Goal: Task Accomplishment & Management: Complete application form

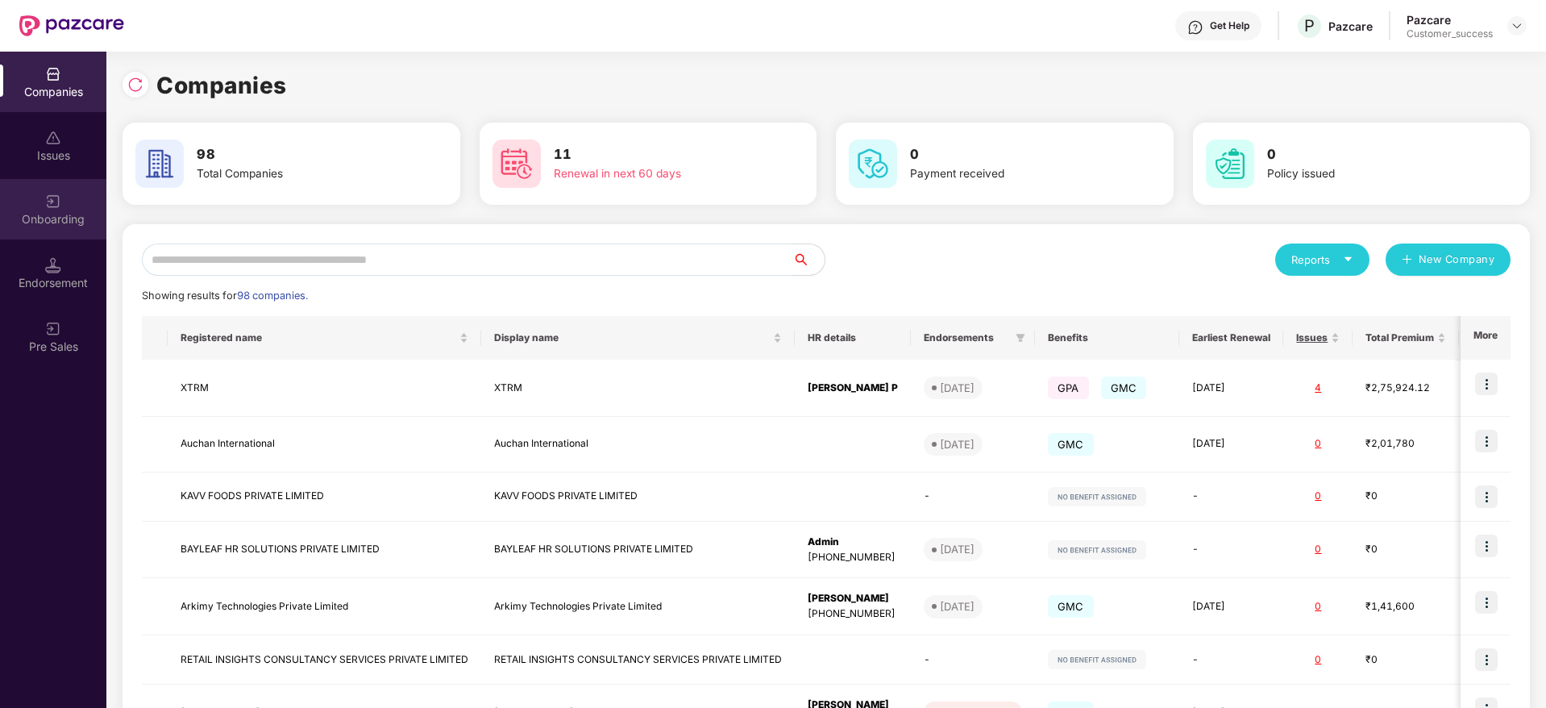
click at [32, 218] on div "Onboarding" at bounding box center [53, 219] width 106 height 16
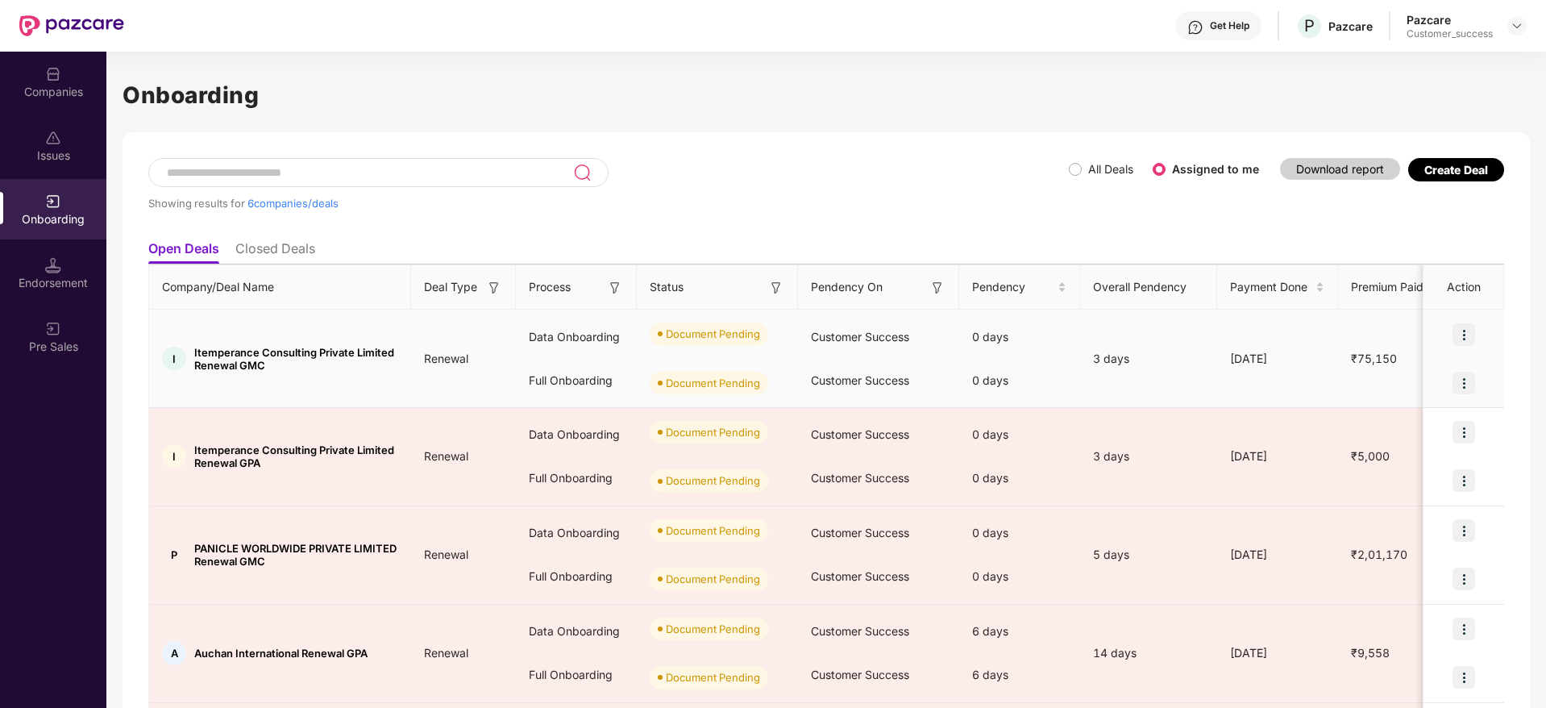
click at [1459, 333] on img at bounding box center [1464, 334] width 23 height 23
click at [1431, 381] on span "Upload Documents" at bounding box center [1387, 376] width 133 height 18
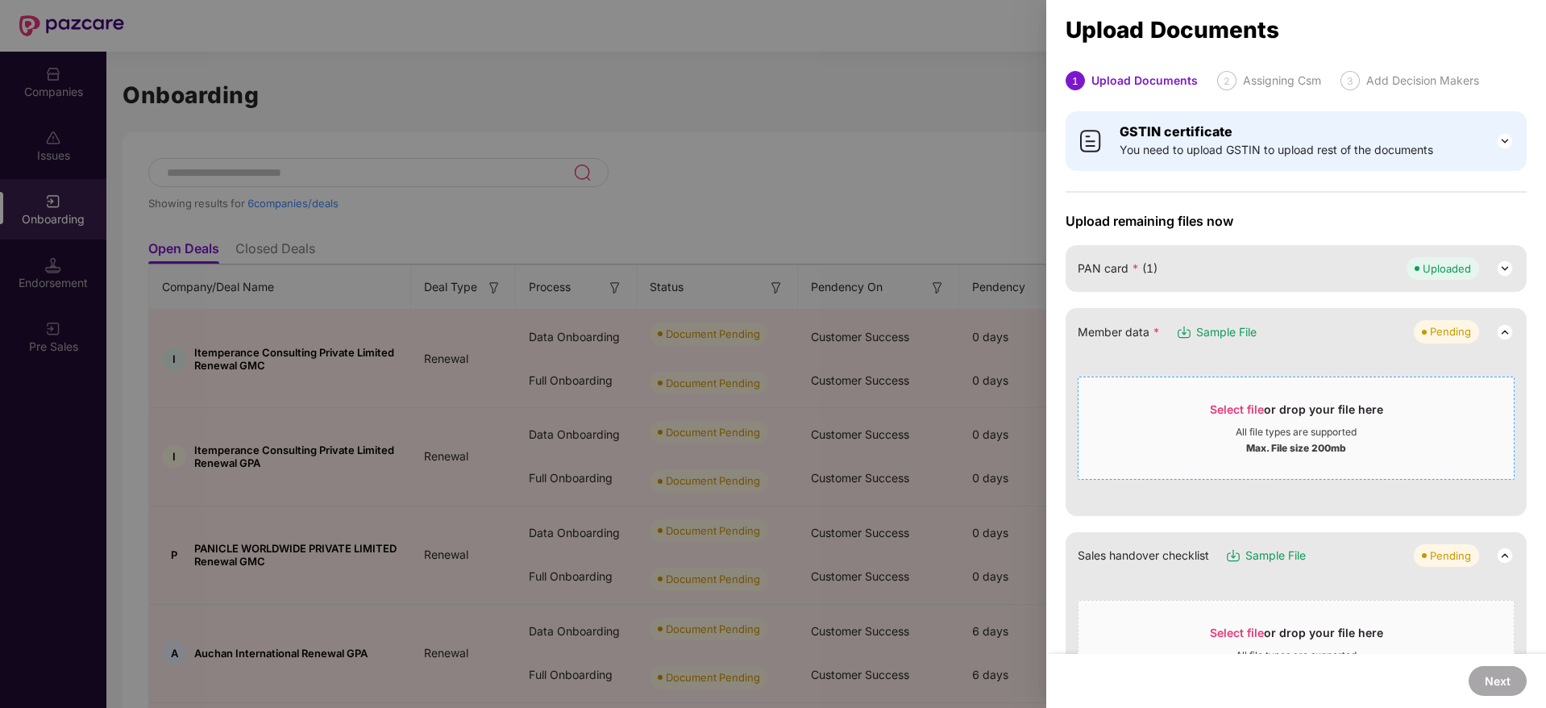
click at [1226, 412] on span "Select file" at bounding box center [1237, 409] width 54 height 14
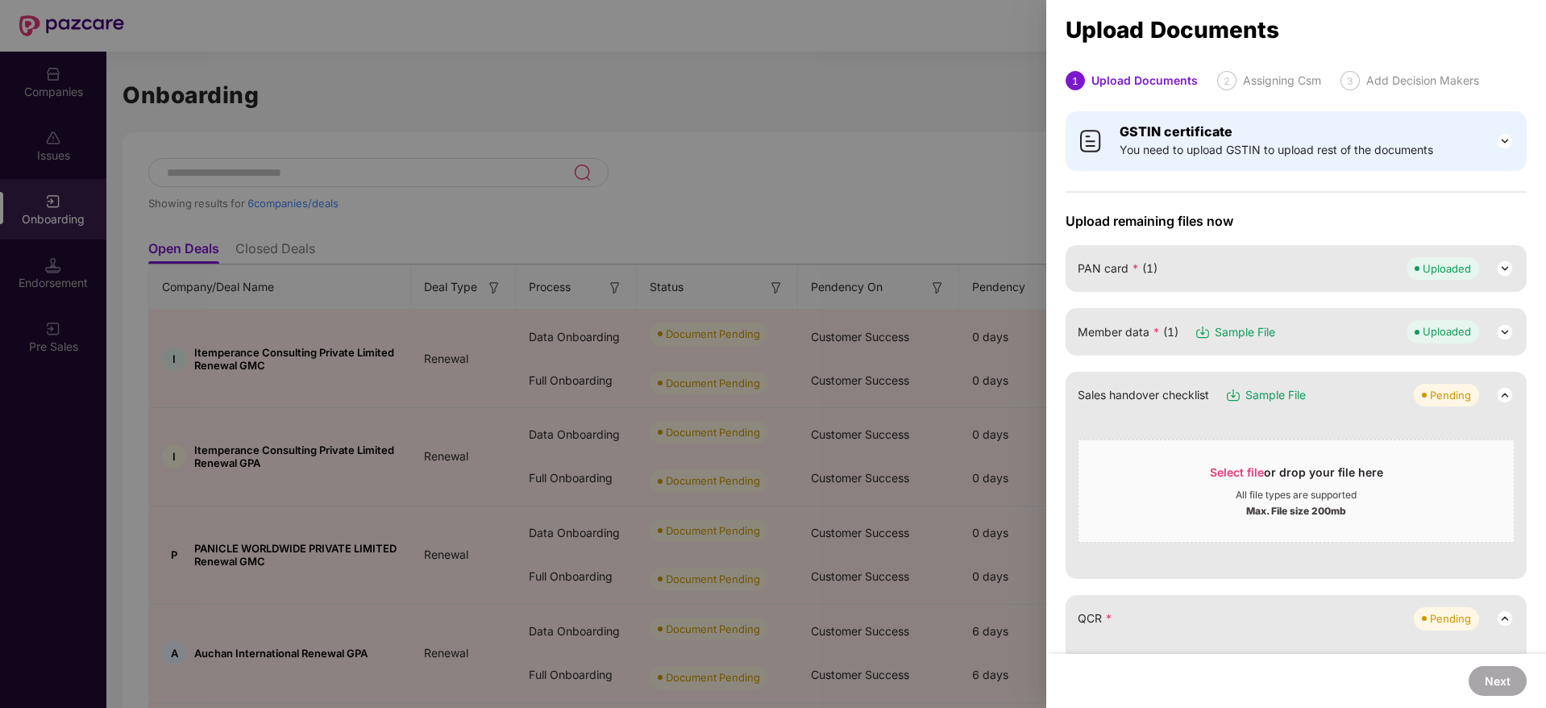
click at [389, 85] on div at bounding box center [773, 354] width 1546 height 708
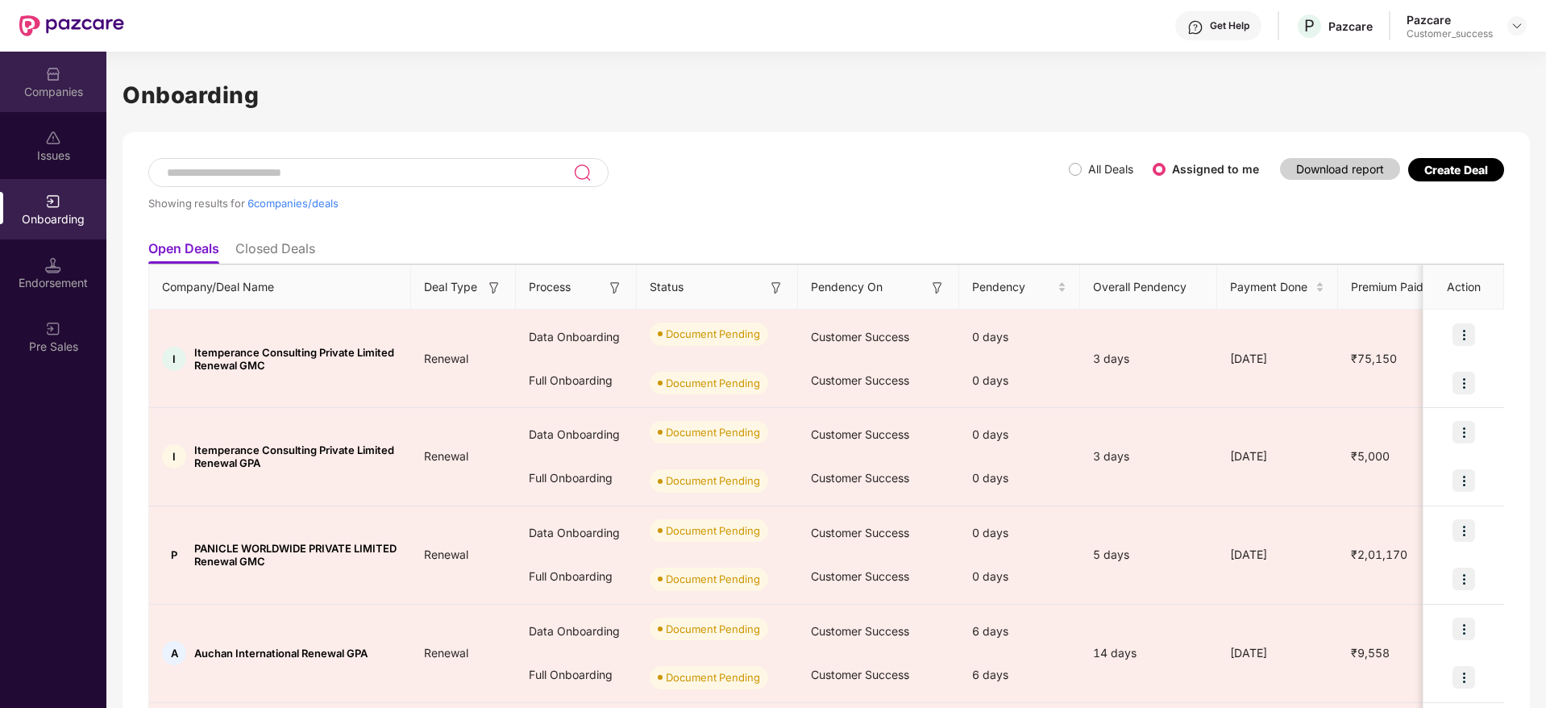
click at [57, 94] on div "Companies" at bounding box center [53, 92] width 106 height 16
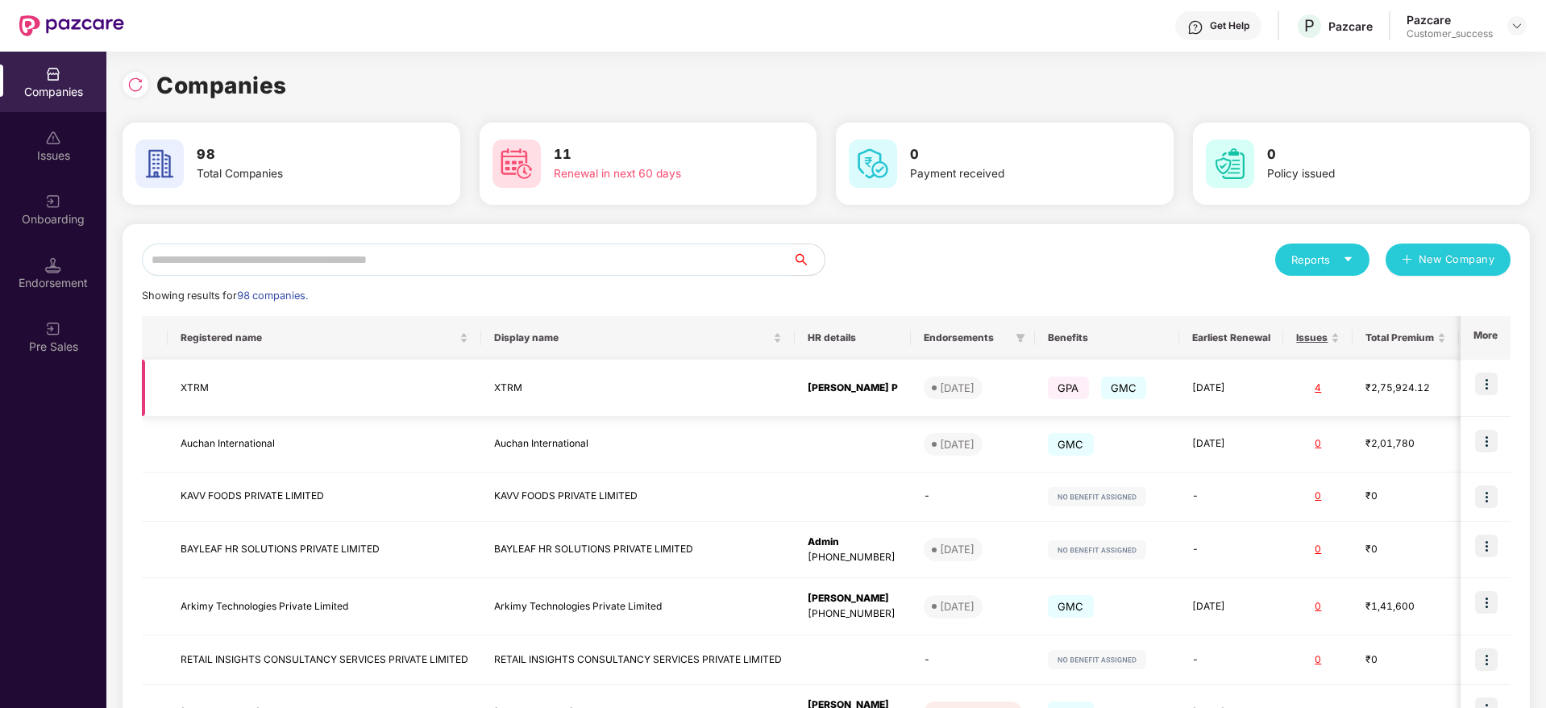
click at [1492, 392] on img at bounding box center [1486, 383] width 23 height 23
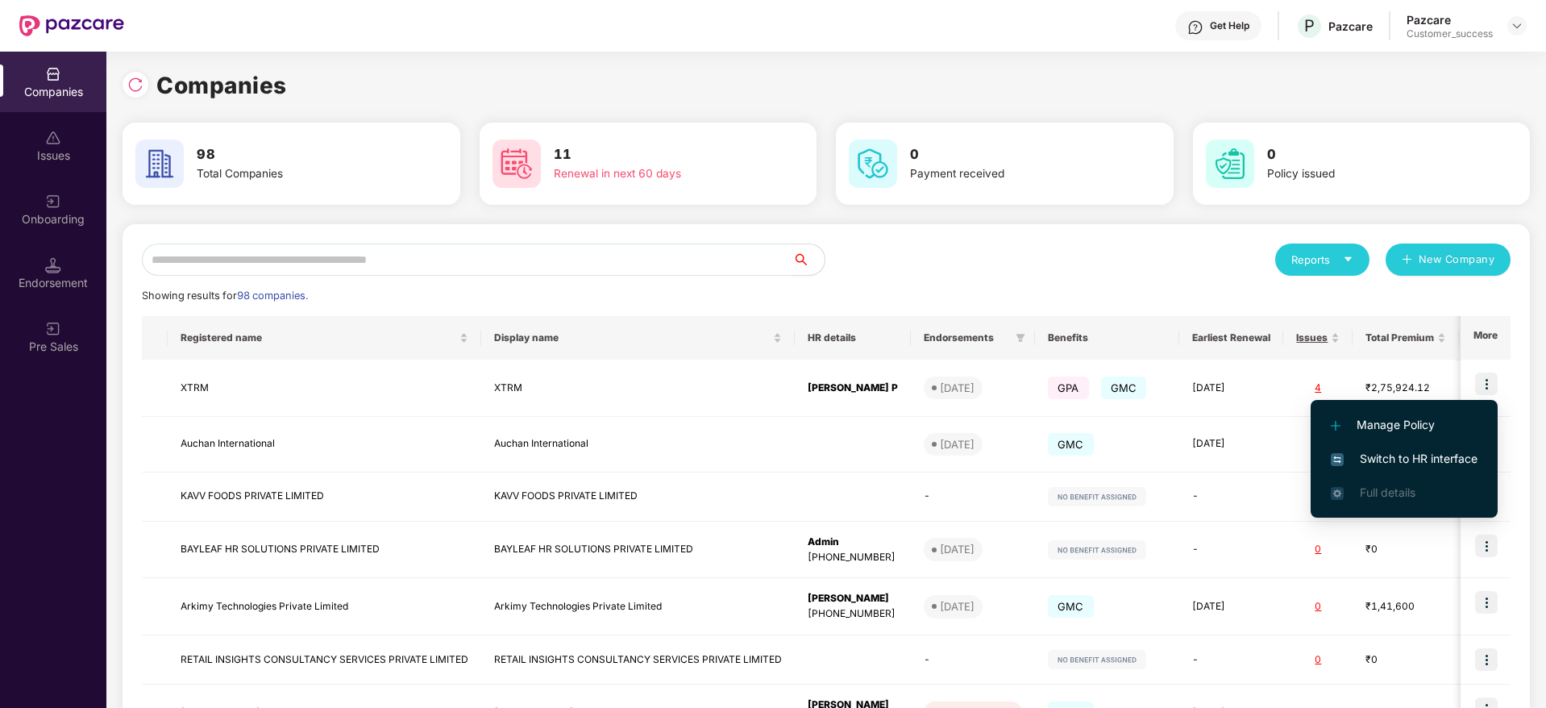
click at [1464, 447] on li "Switch to HR interface" at bounding box center [1404, 459] width 187 height 34
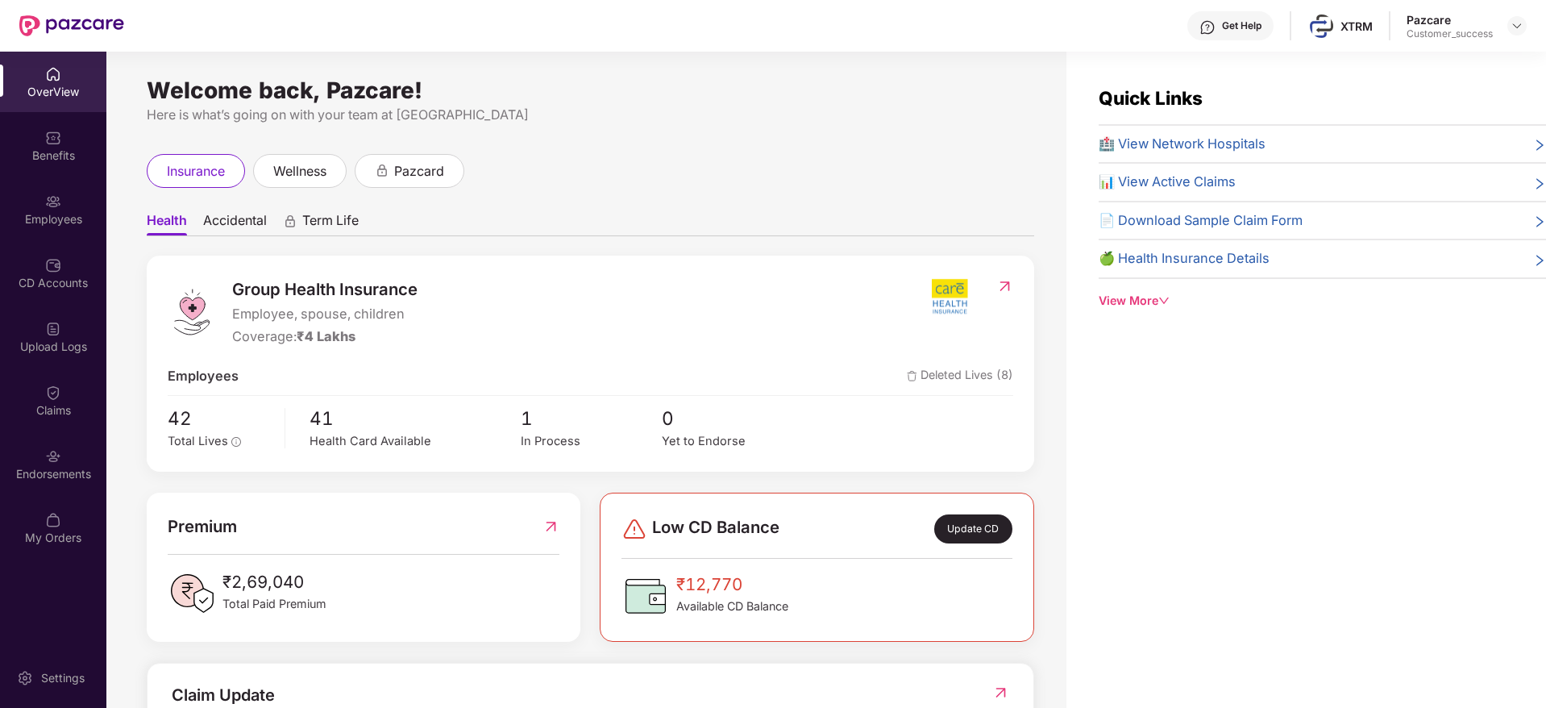
click at [1206, 24] on img at bounding box center [1207, 27] width 16 height 16
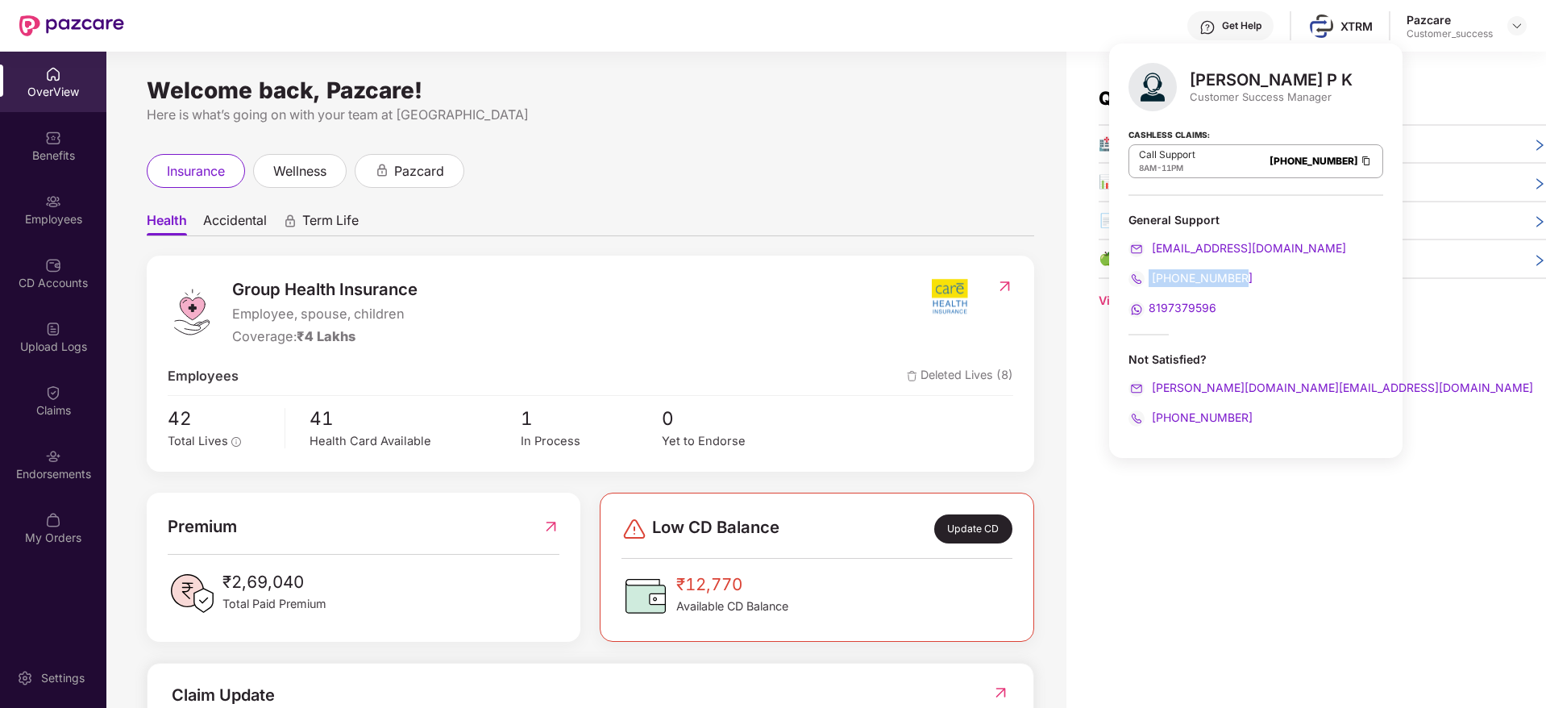
drag, startPoint x: 1248, startPoint y: 273, endPoint x: 1147, endPoint y: 273, distance: 100.8
click at [1147, 273] on div "[PHONE_NUMBER]" at bounding box center [1256, 278] width 255 height 18
copy span "[PHONE_NUMBER]"
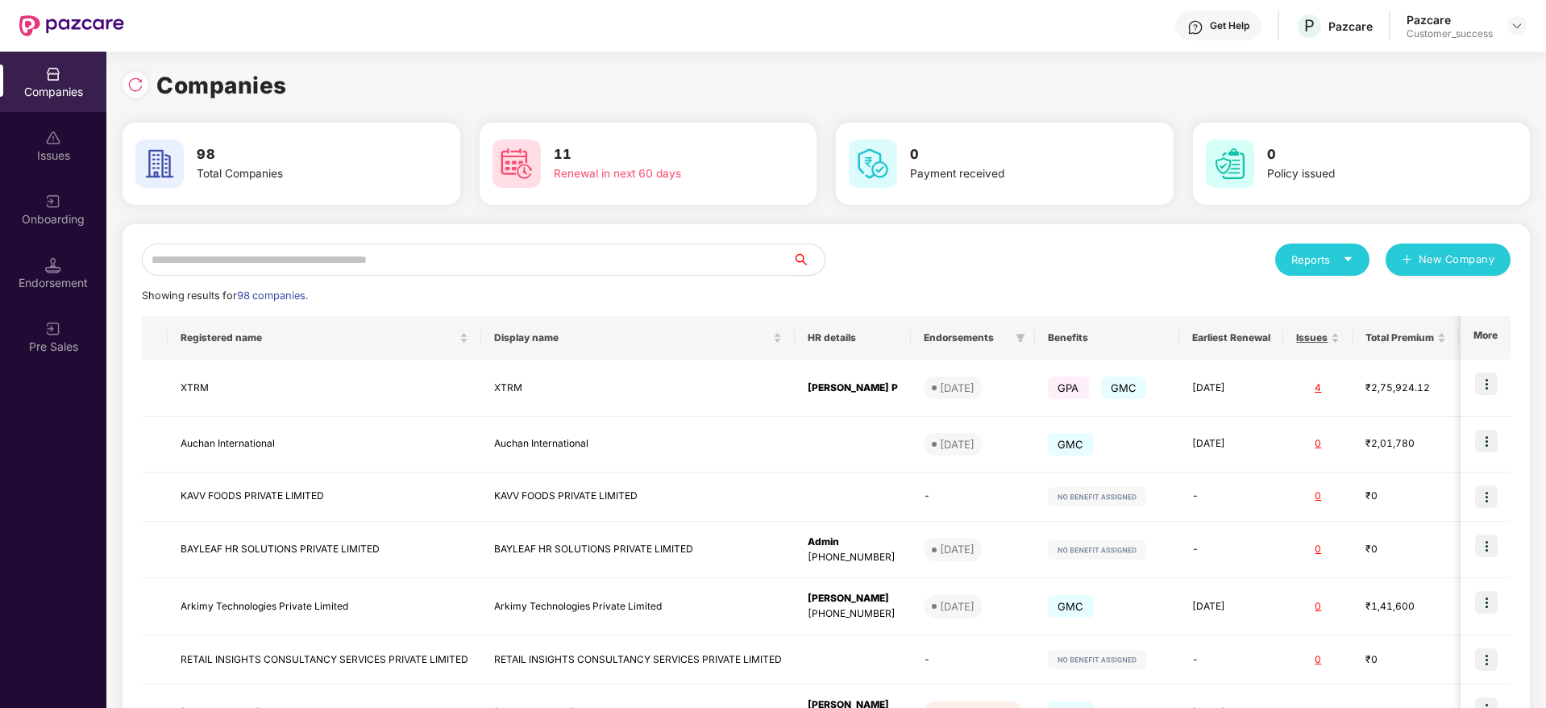
click at [259, 270] on input "text" at bounding box center [467, 259] width 651 height 32
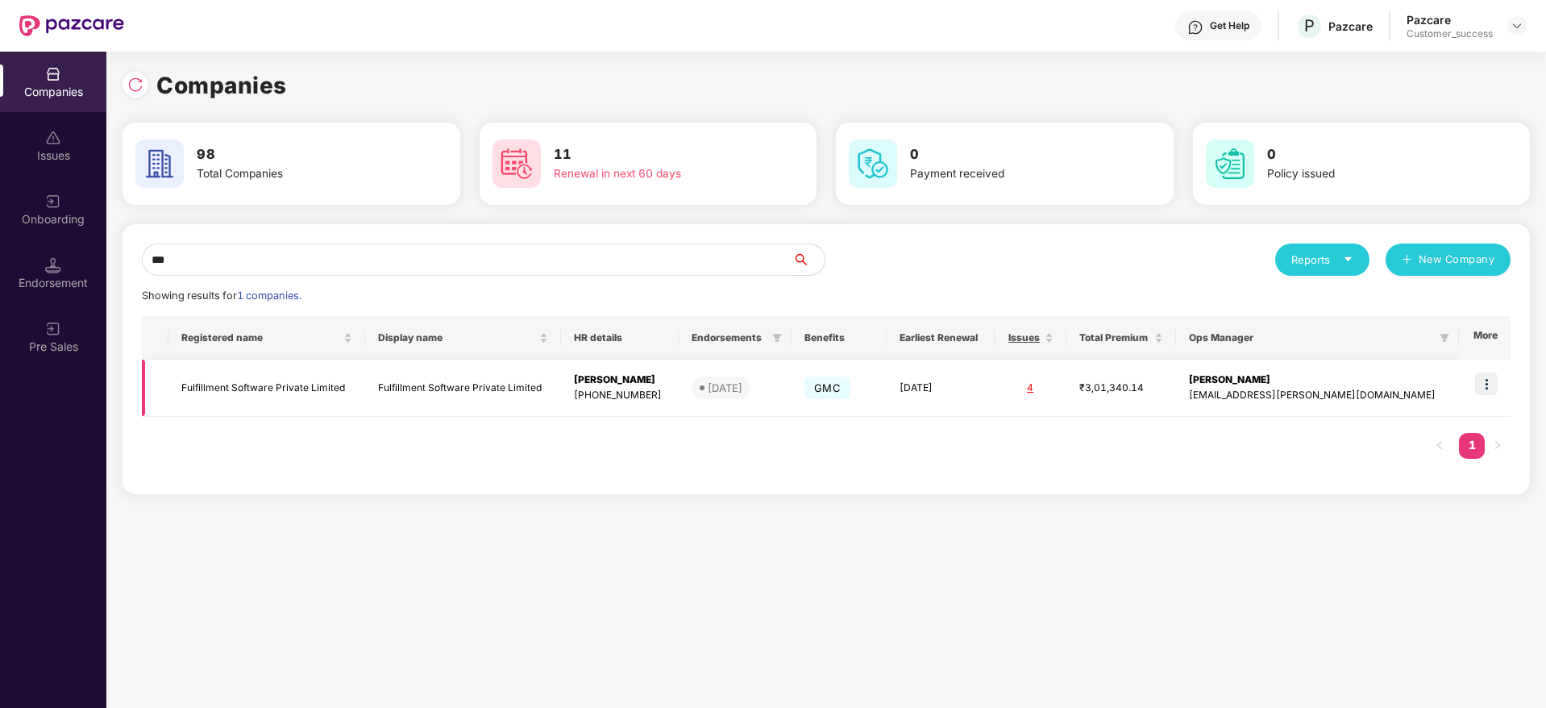
type input "***"
click at [1495, 384] on img at bounding box center [1486, 383] width 23 height 23
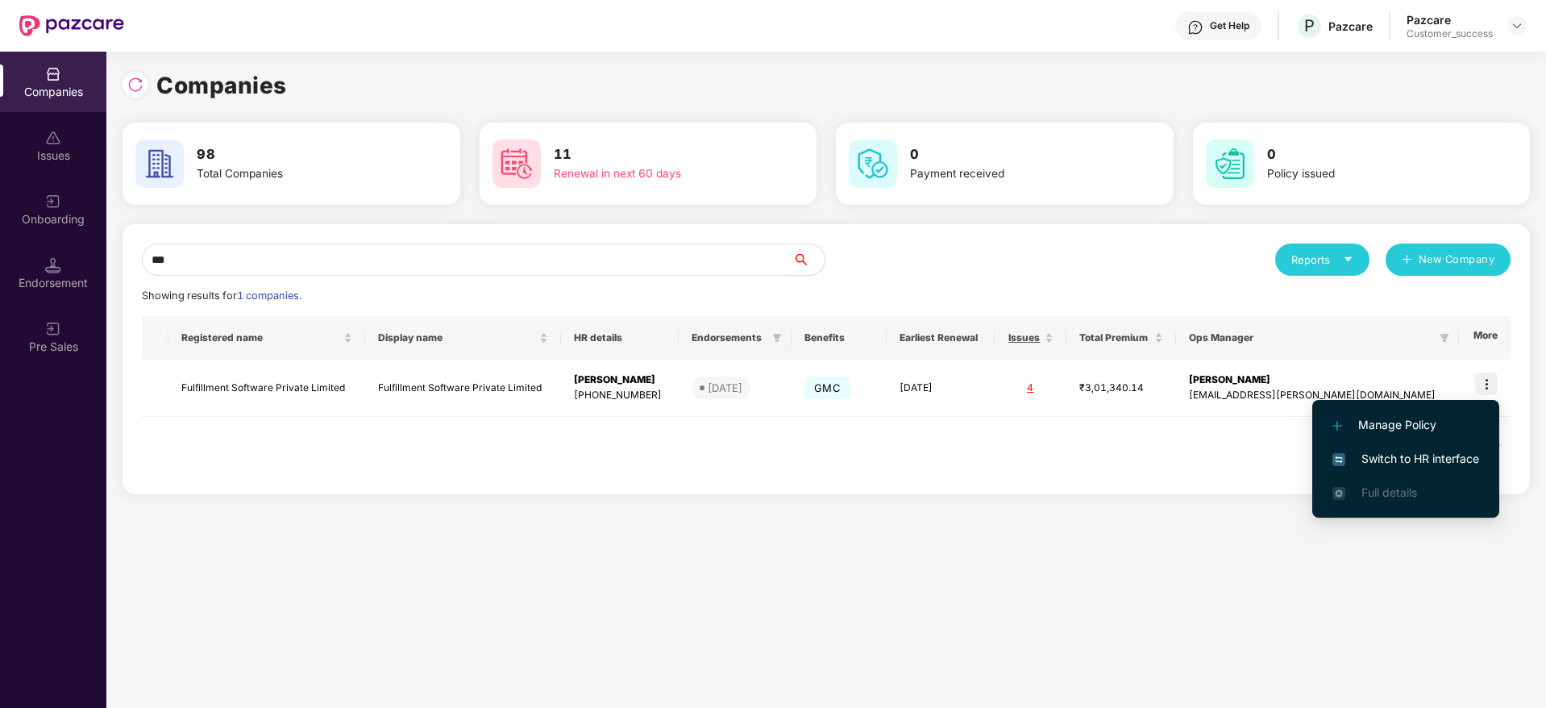
click at [1449, 457] on span "Switch to HR interface" at bounding box center [1405, 459] width 147 height 18
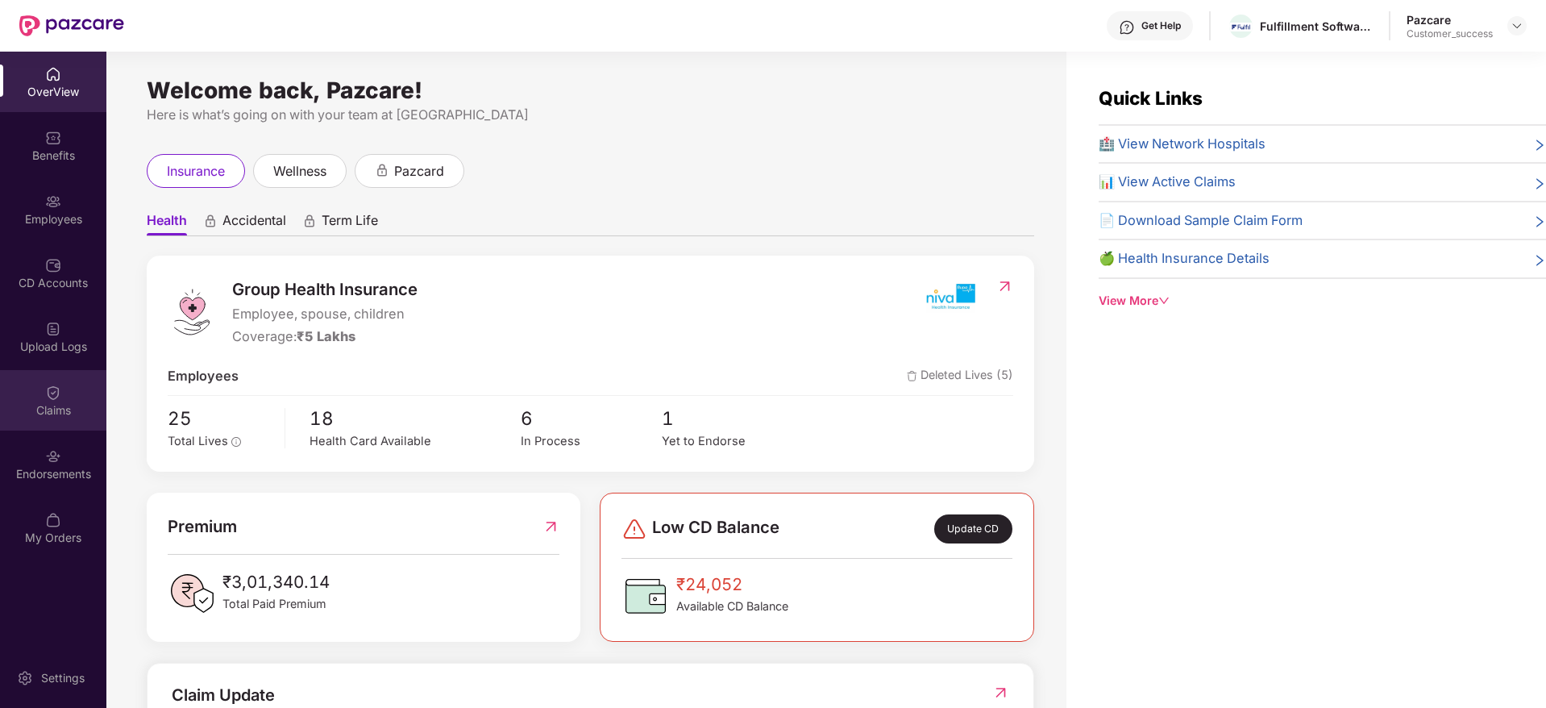
click at [44, 400] on div "Claims" at bounding box center [53, 400] width 106 height 60
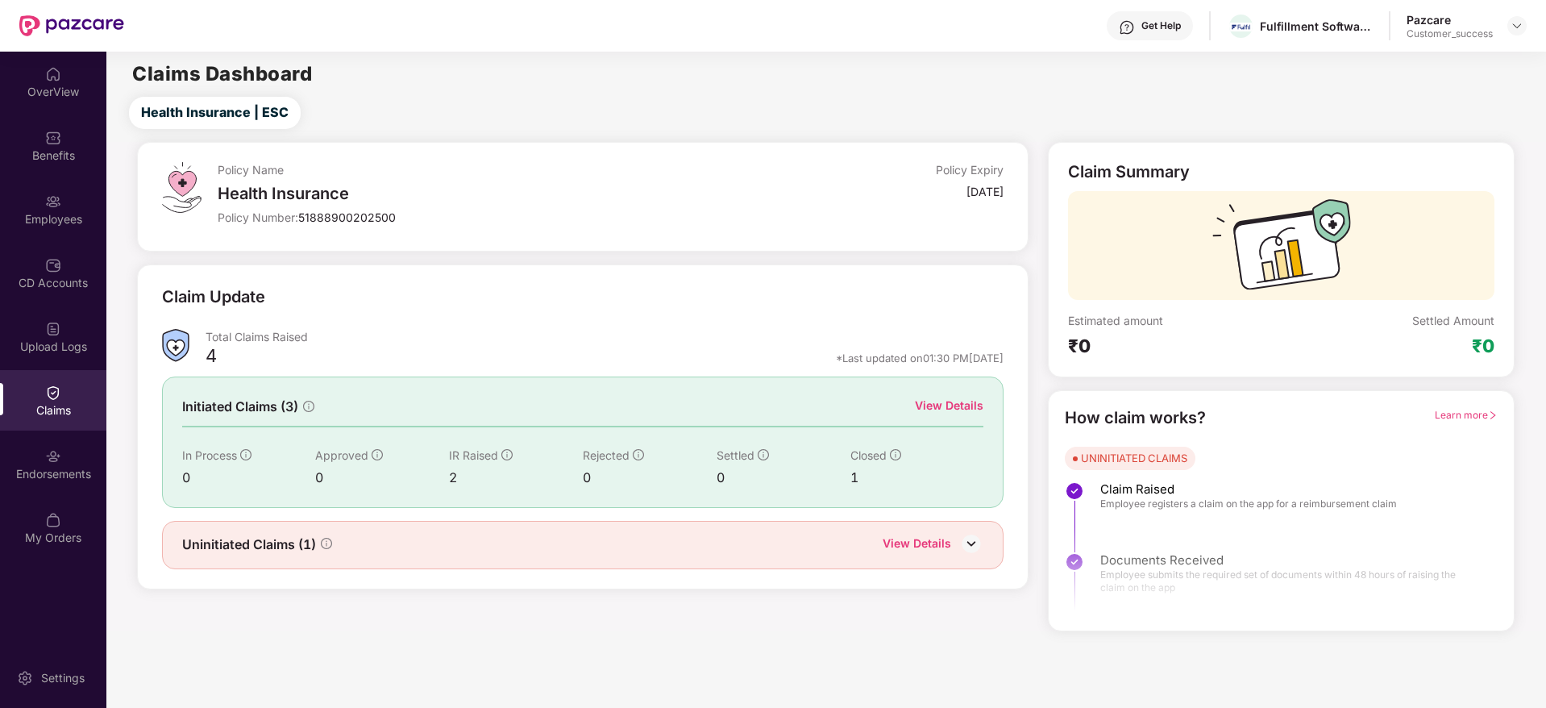
click at [941, 411] on div "View Details" at bounding box center [949, 406] width 69 height 18
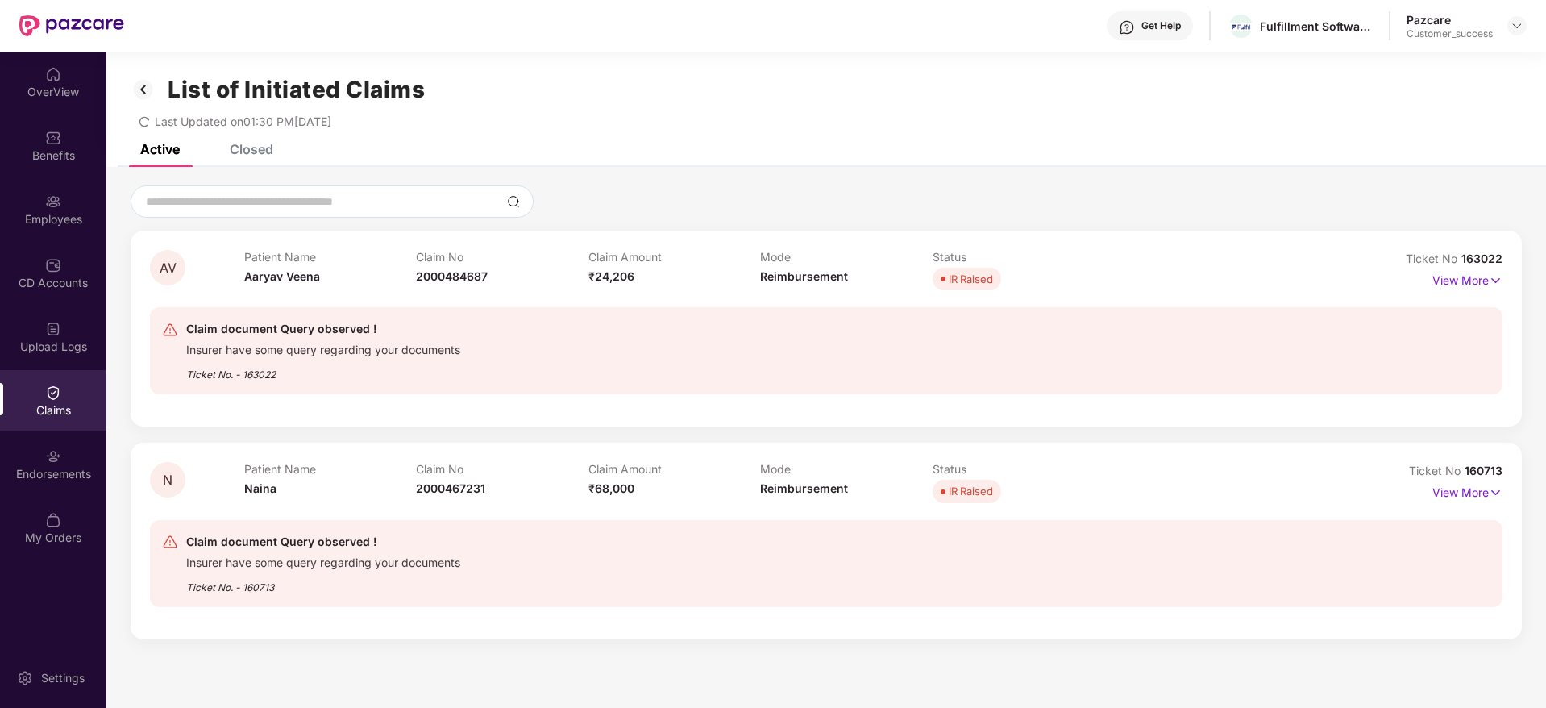
scroll to position [52, 0]
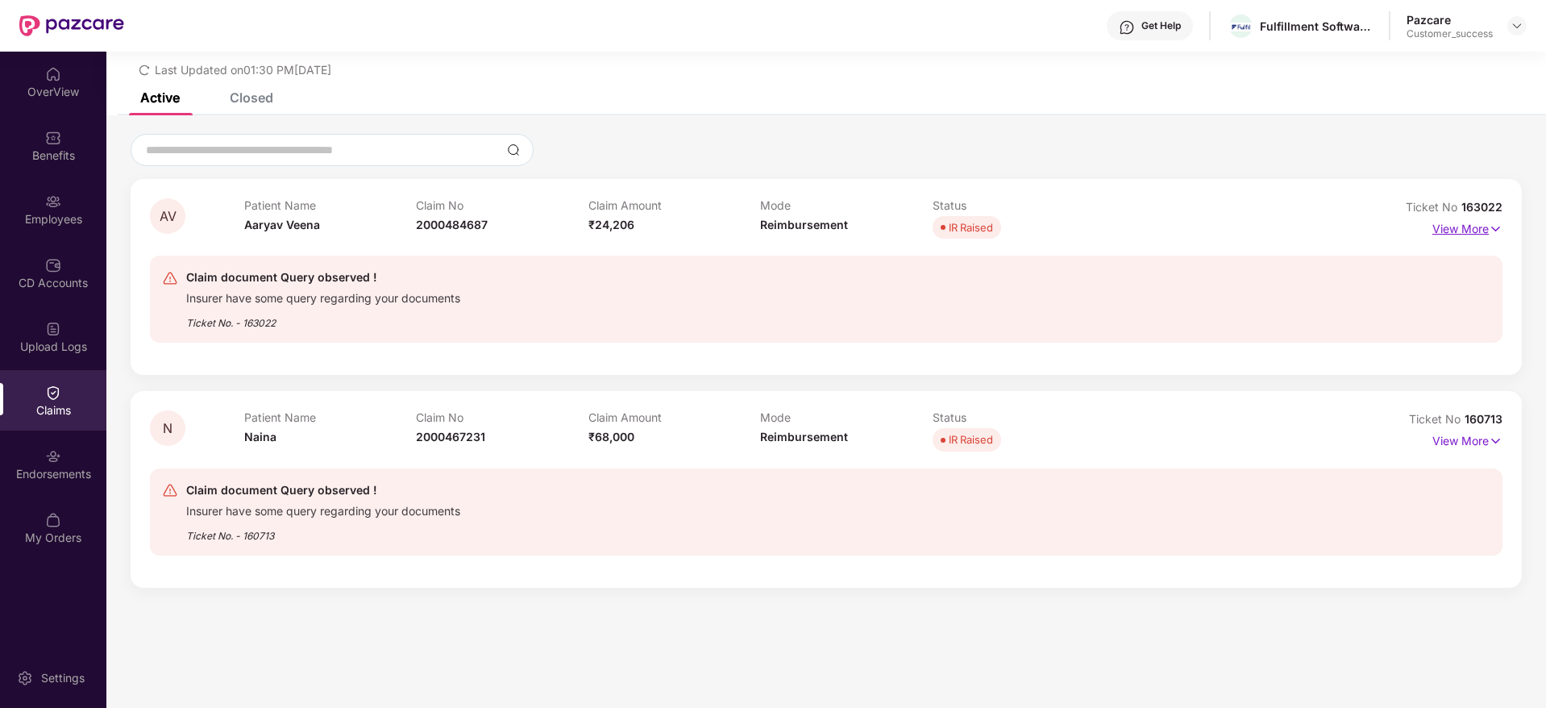
click at [1485, 231] on p "View More" at bounding box center [1467, 227] width 70 height 22
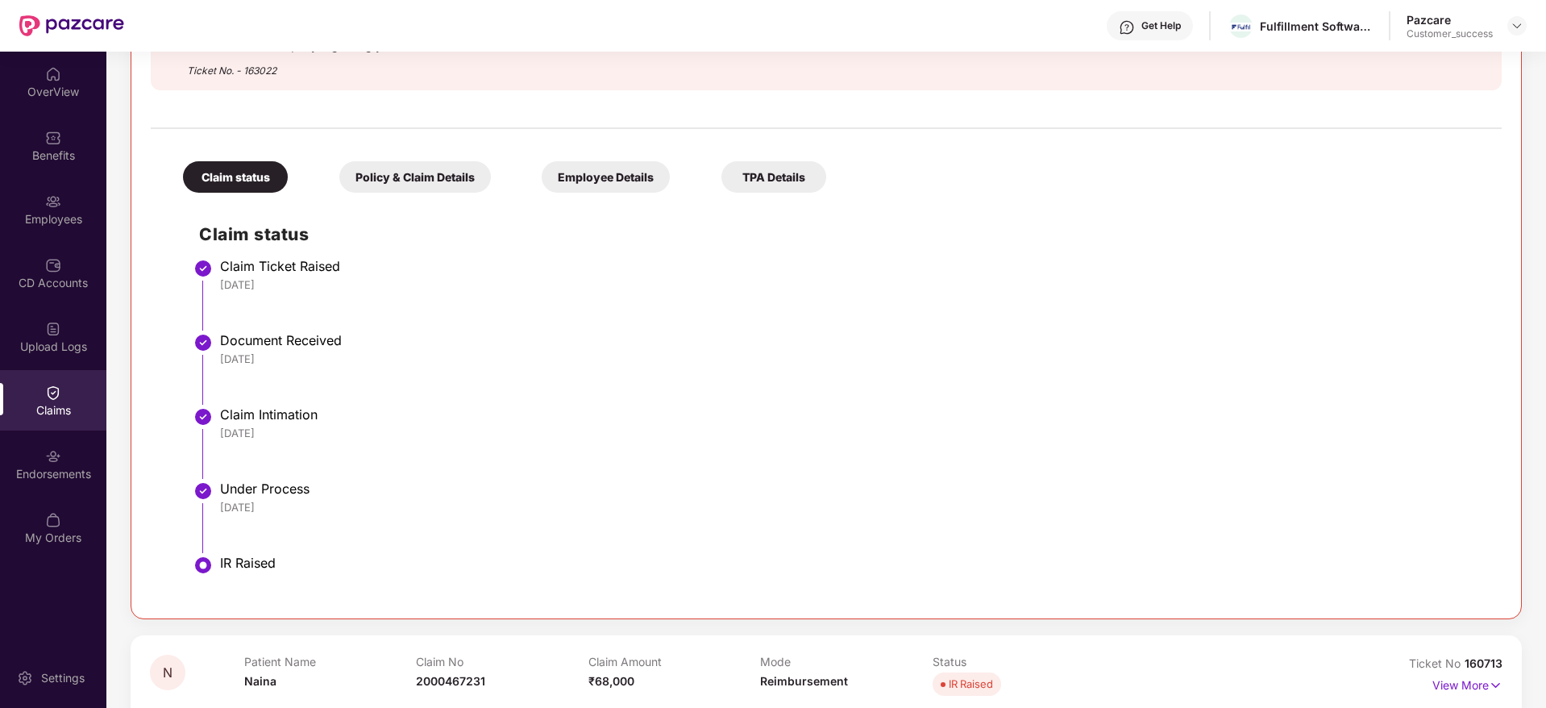
scroll to position [497, 0]
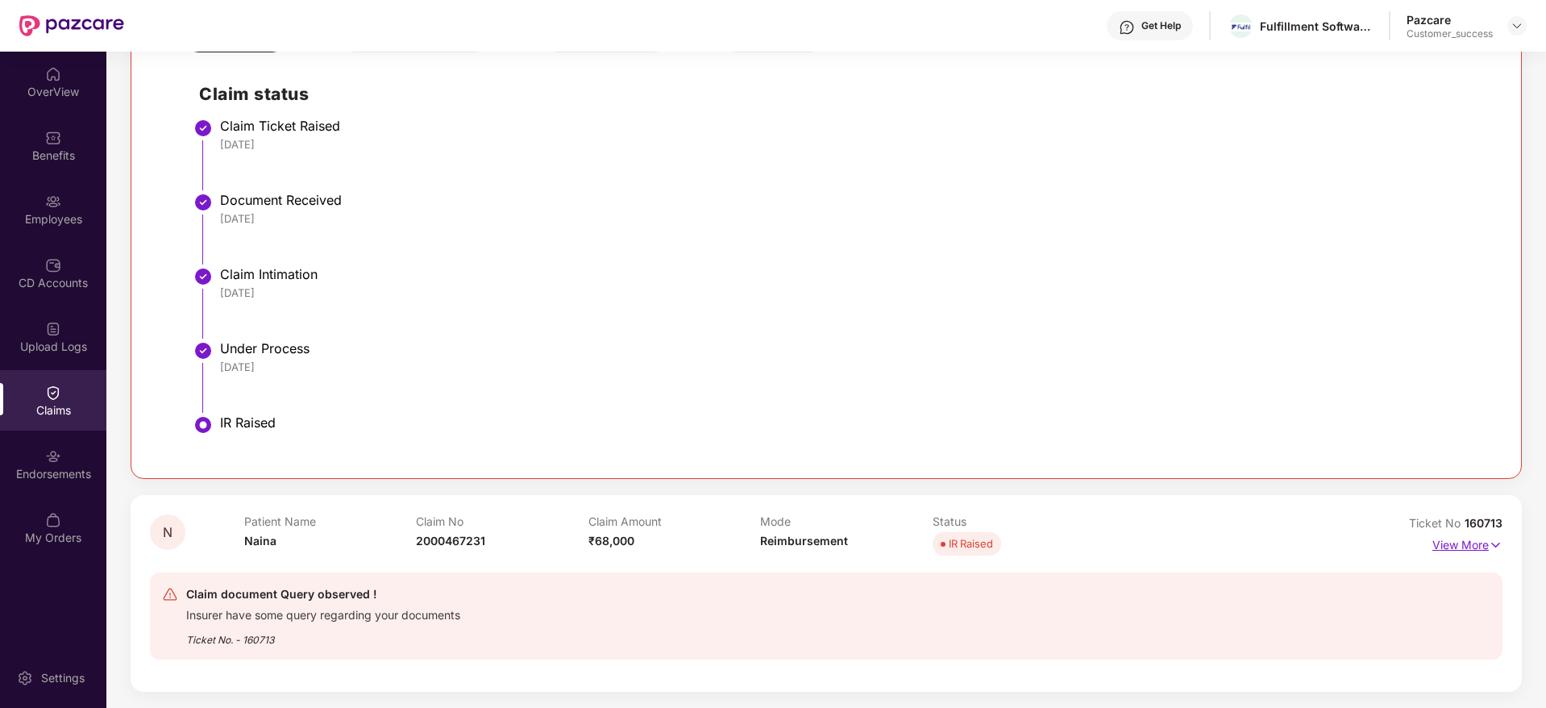
click at [1495, 543] on img at bounding box center [1496, 545] width 14 height 18
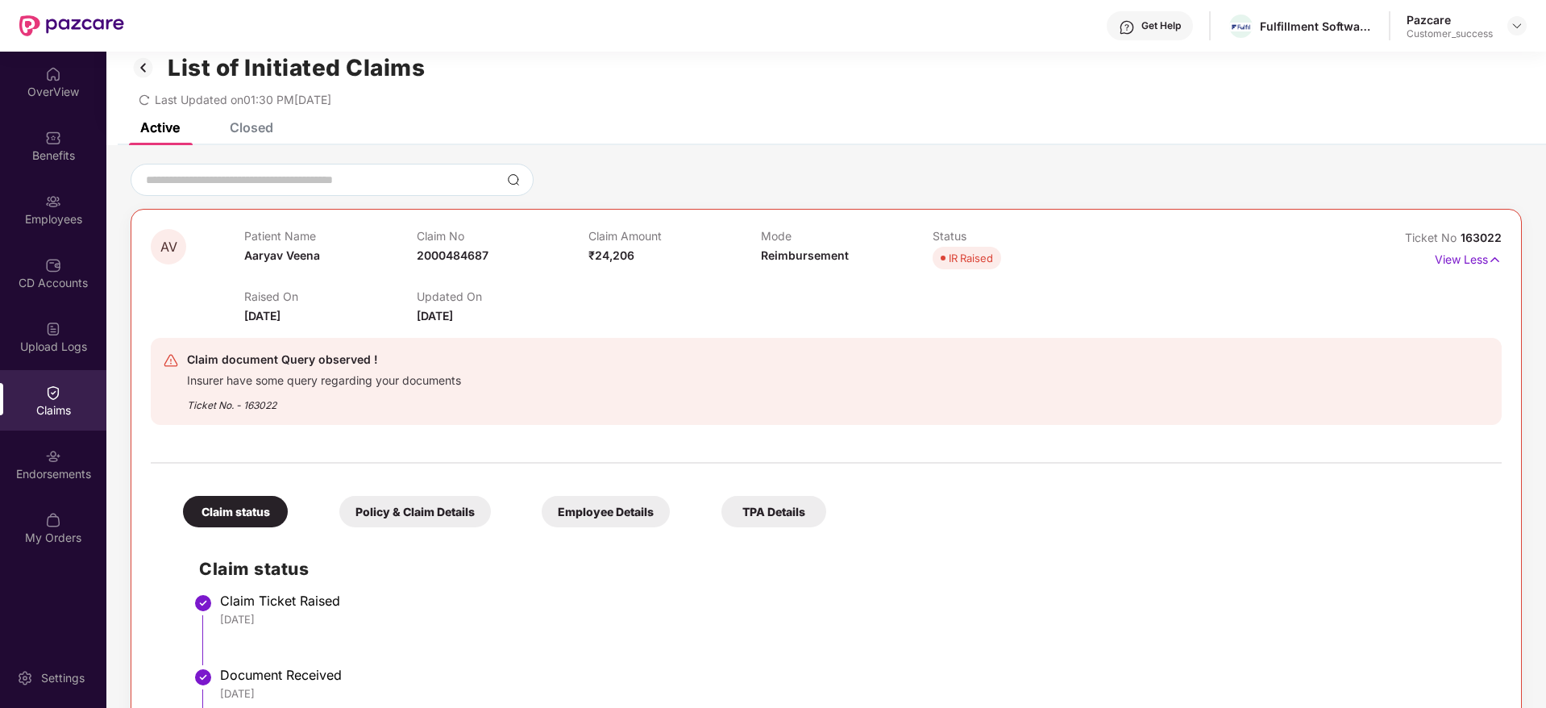
scroll to position [0, 0]
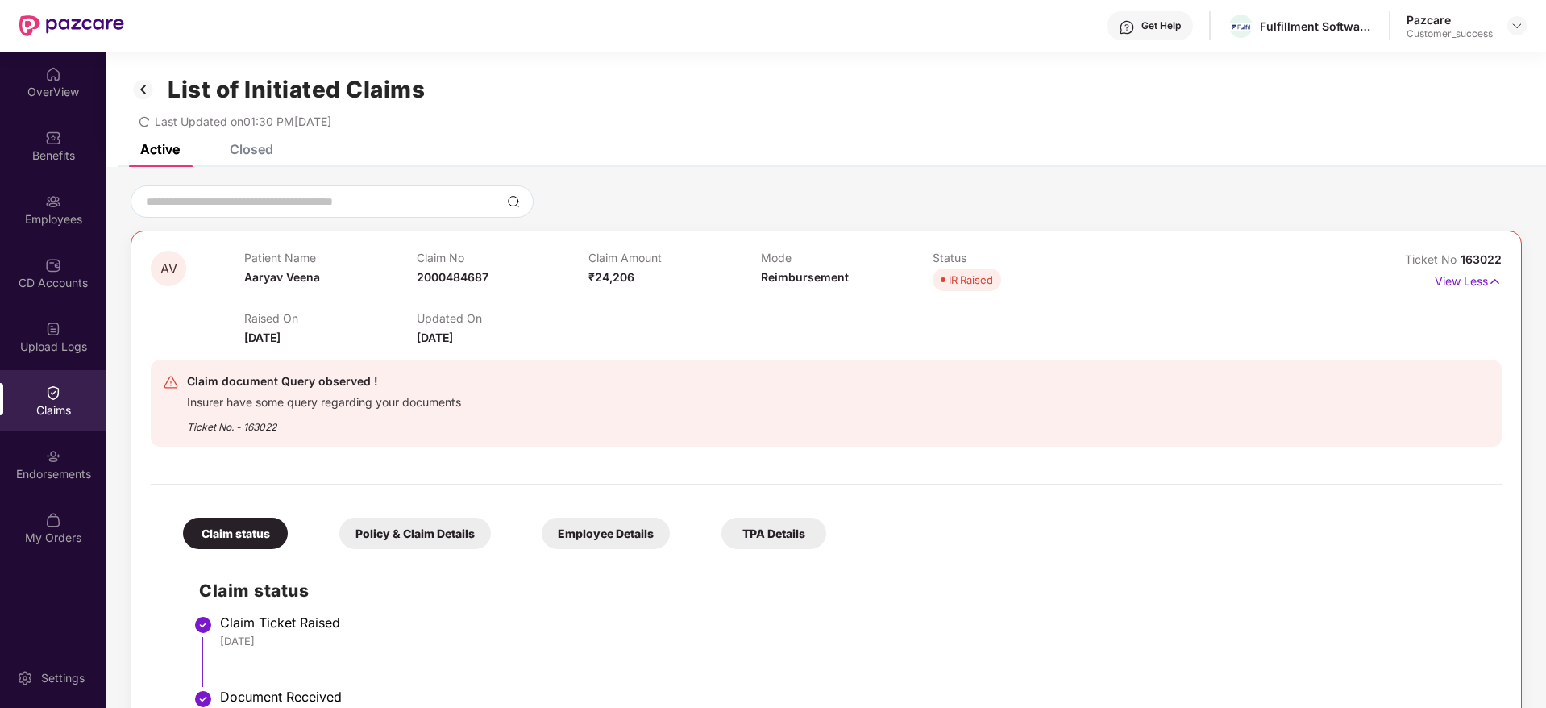
click at [1490, 256] on span "163022" at bounding box center [1481, 259] width 41 height 14
copy div "No 163022"
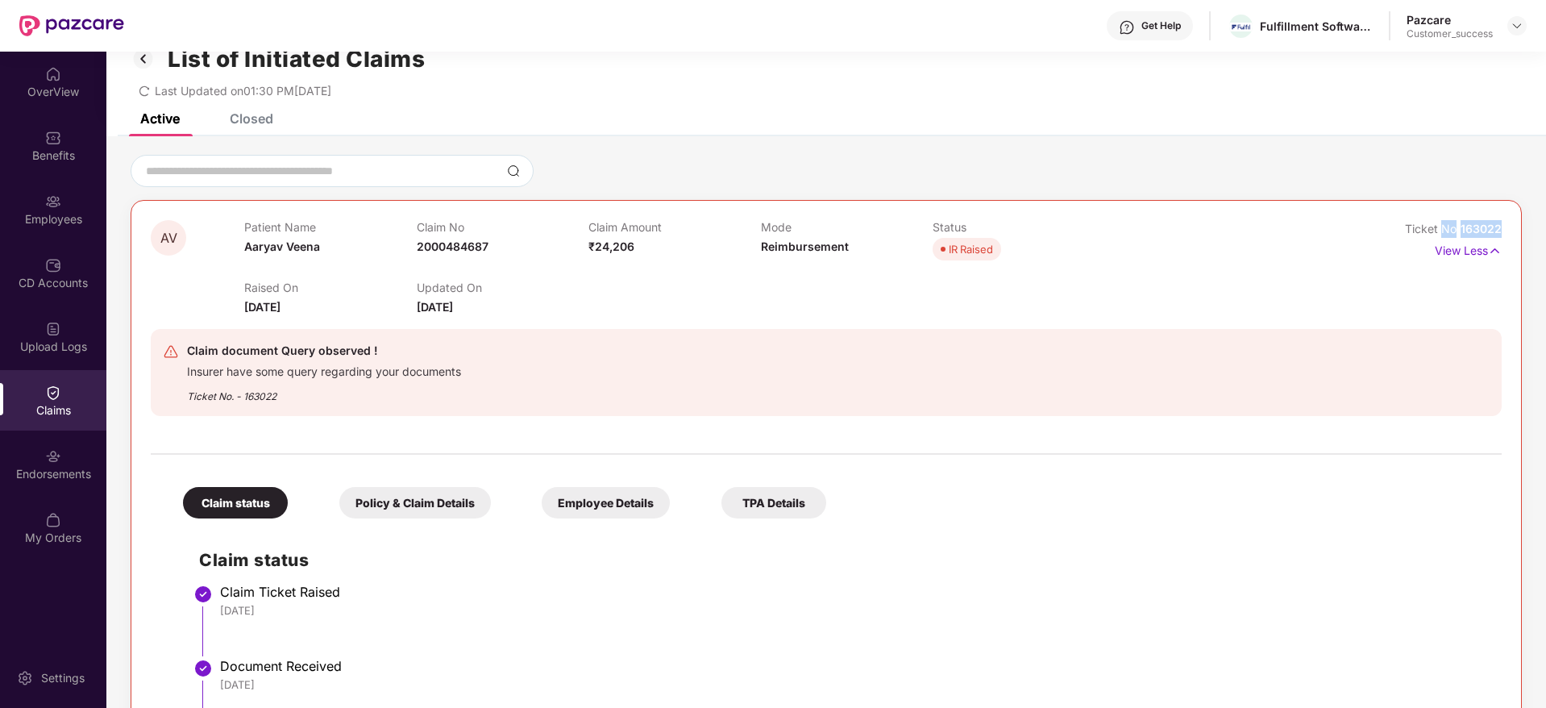
scroll to position [5, 0]
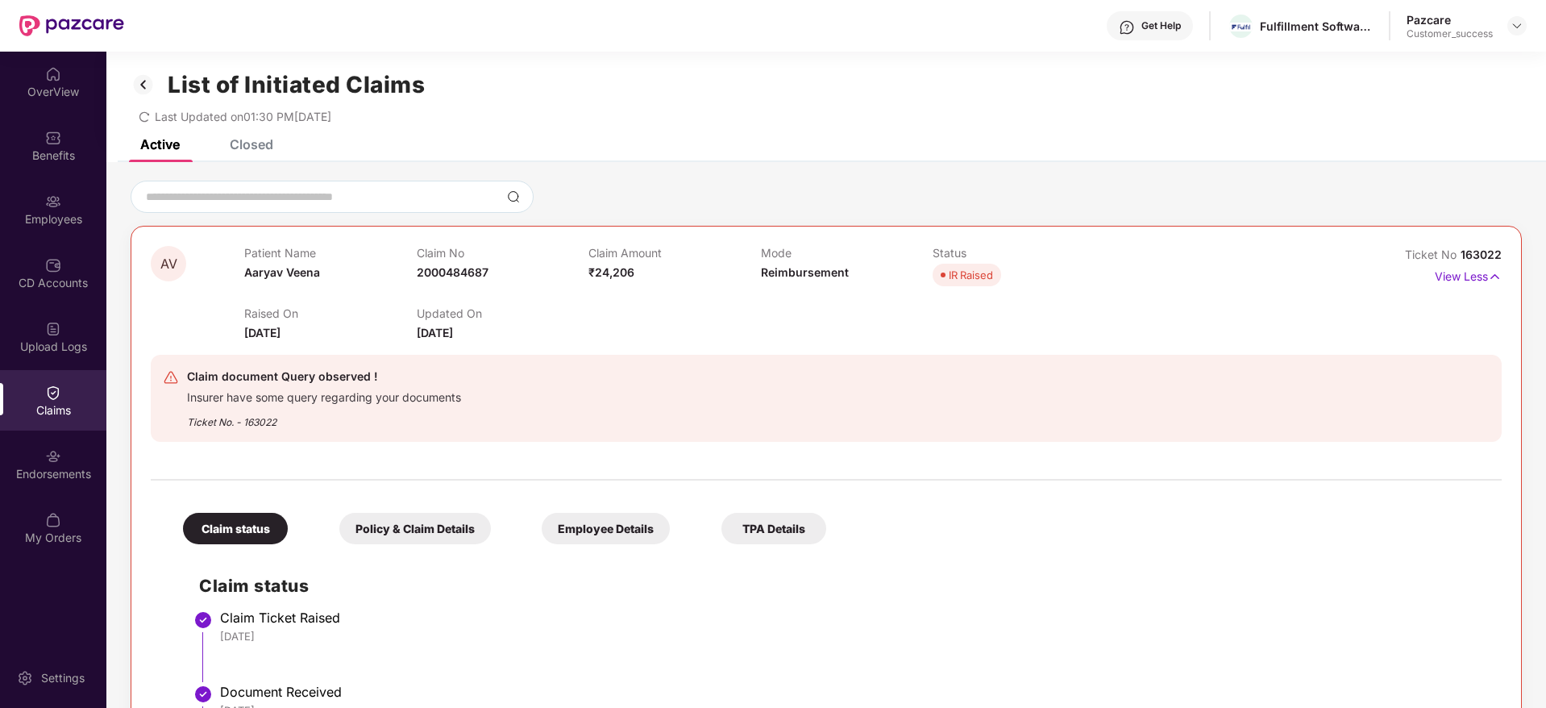
click at [1187, 318] on div "Raised On [DATE] Updated On [DATE]" at bounding box center [760, 316] width 1032 height 52
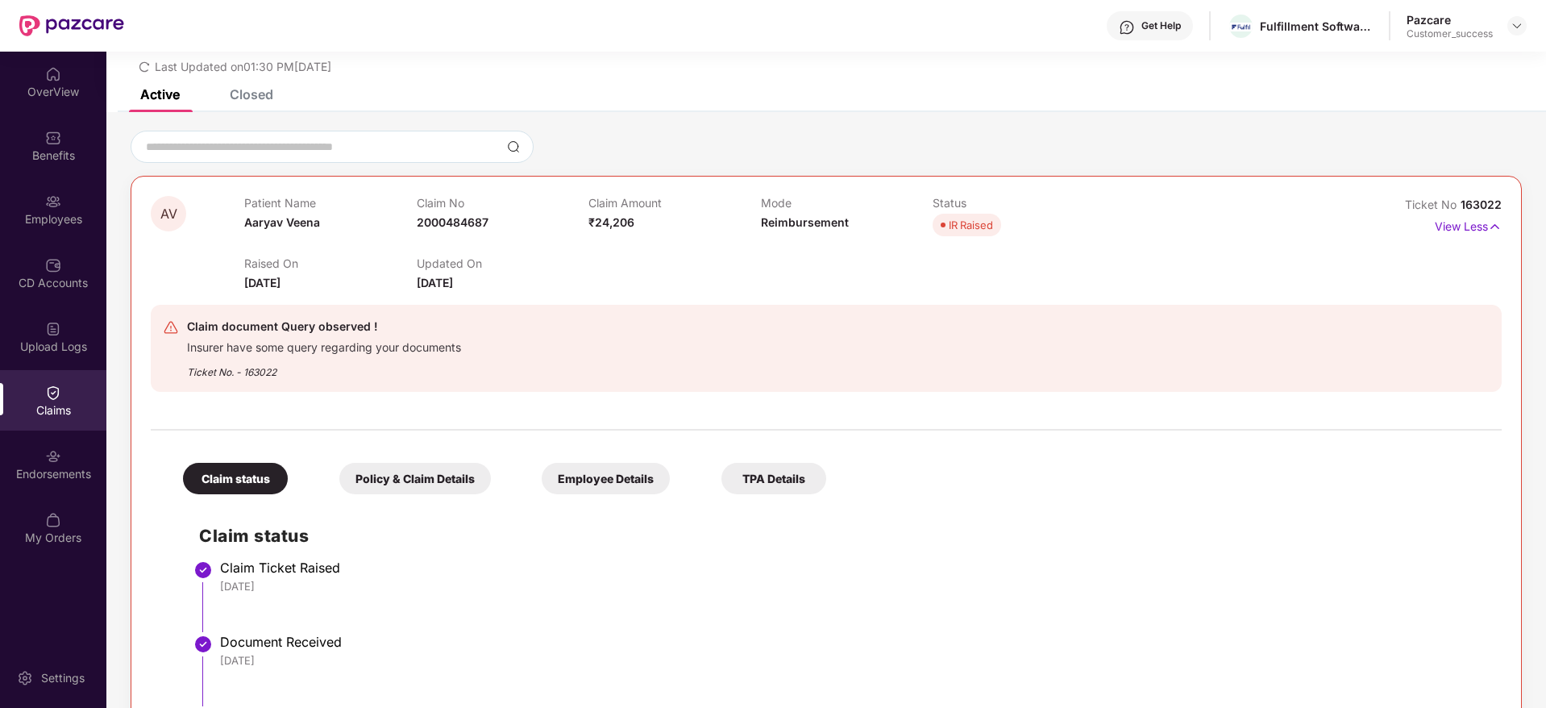
scroll to position [44, 0]
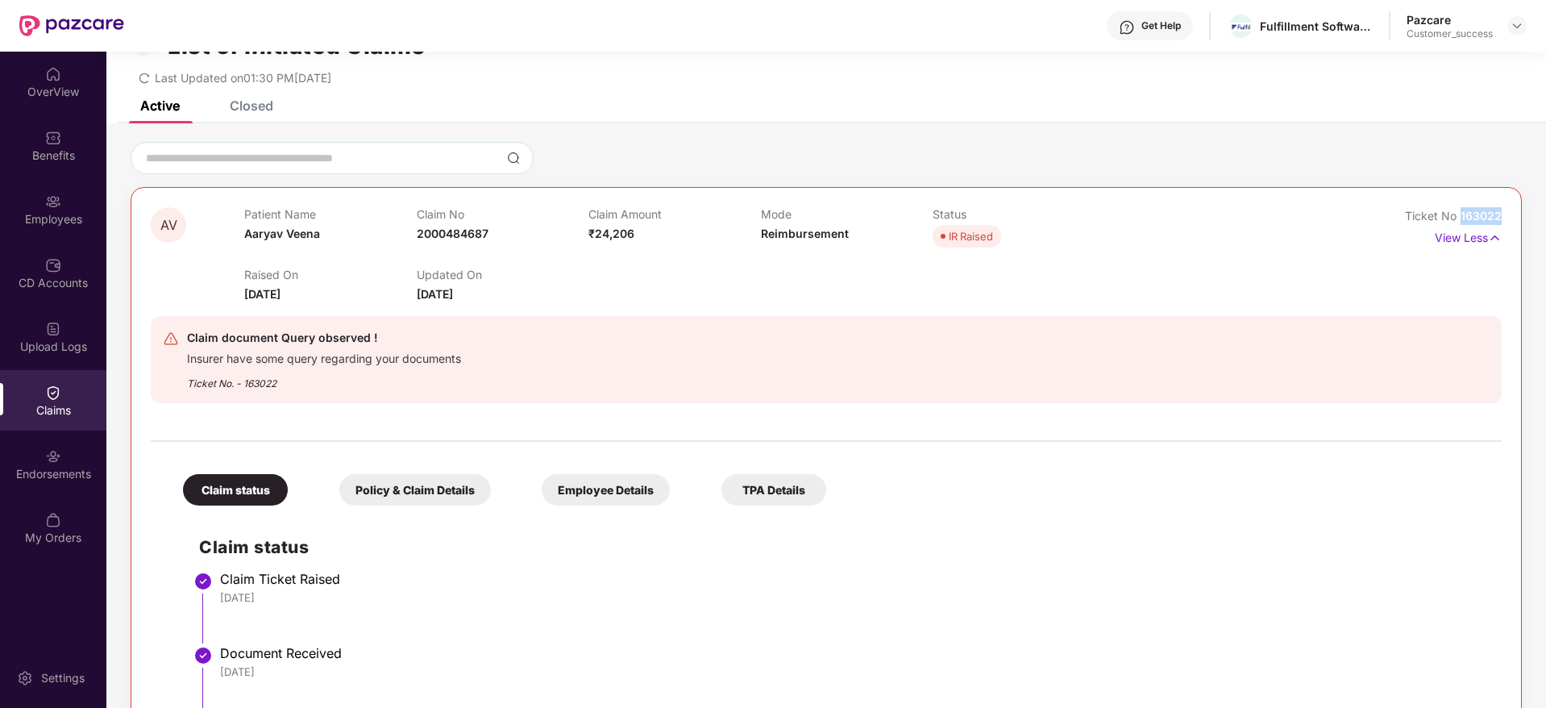
drag, startPoint x: 1459, startPoint y: 216, endPoint x: 1505, endPoint y: 220, distance: 46.1
click at [1505, 220] on div "AV Patient Name [PERSON_NAME] Claim No 2000484687 Claim Amount ₹24,206 Mode Rei…" at bounding box center [826, 559] width 1391 height 745
copy span "163022"
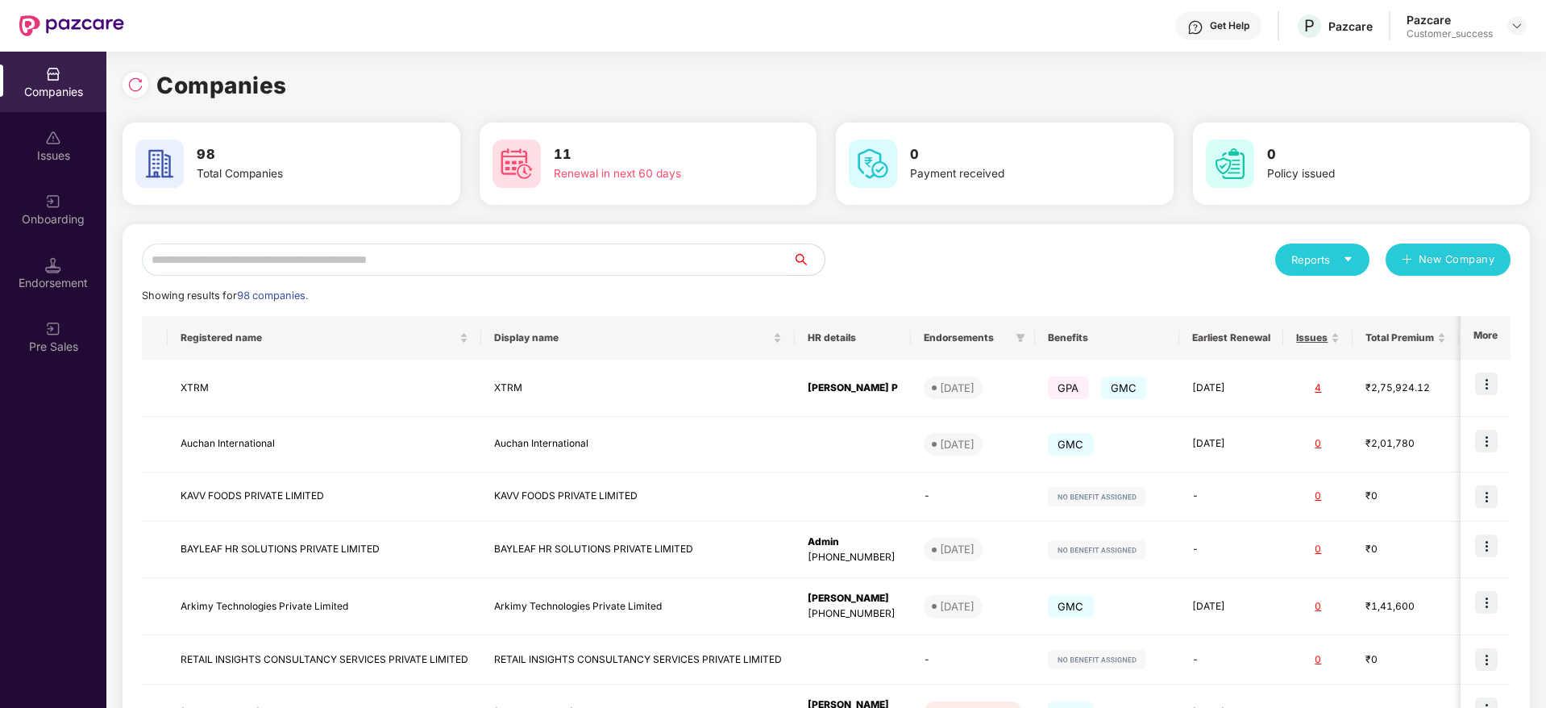
click at [184, 253] on input "text" at bounding box center [467, 259] width 651 height 32
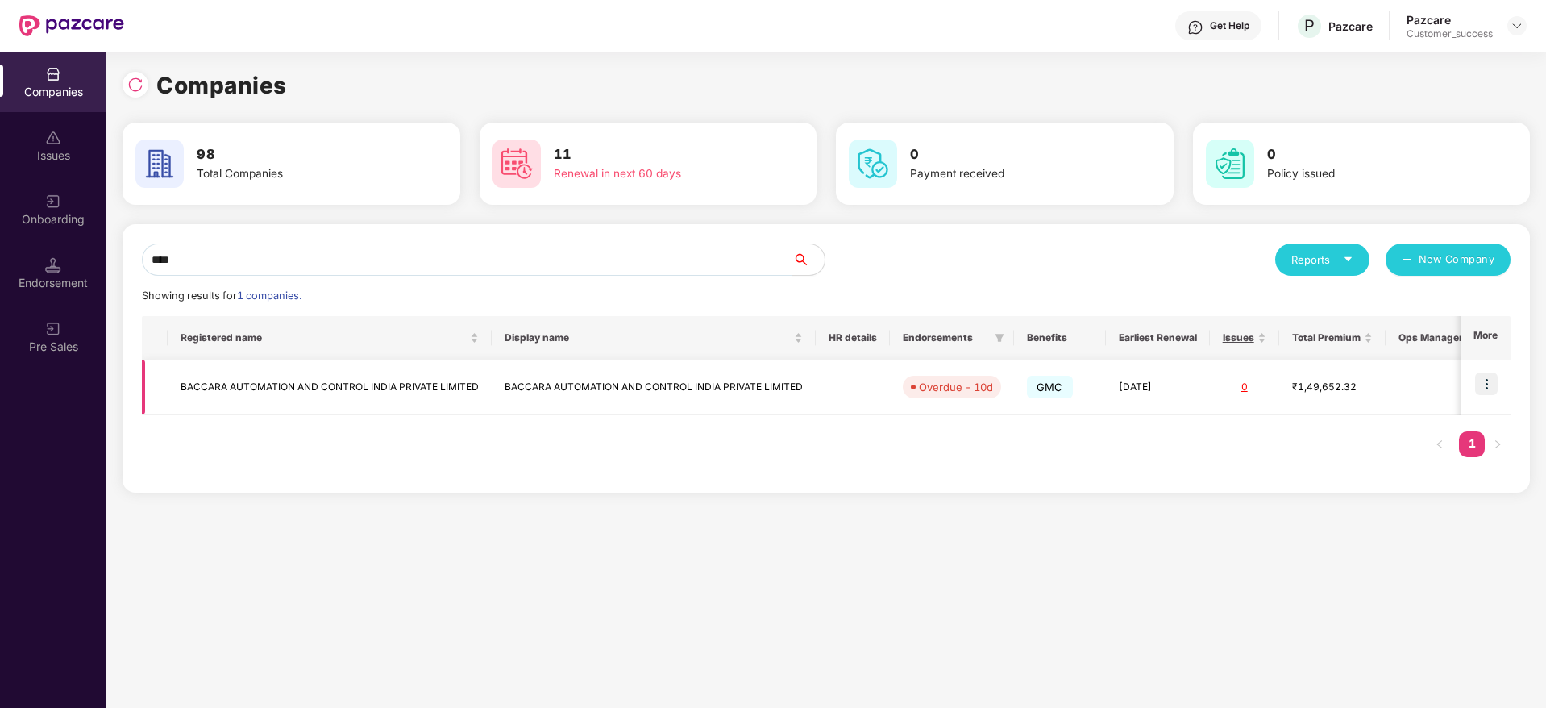
type input "****"
click at [1509, 390] on td at bounding box center [1486, 388] width 50 height 56
click at [1490, 392] on img at bounding box center [1486, 383] width 23 height 23
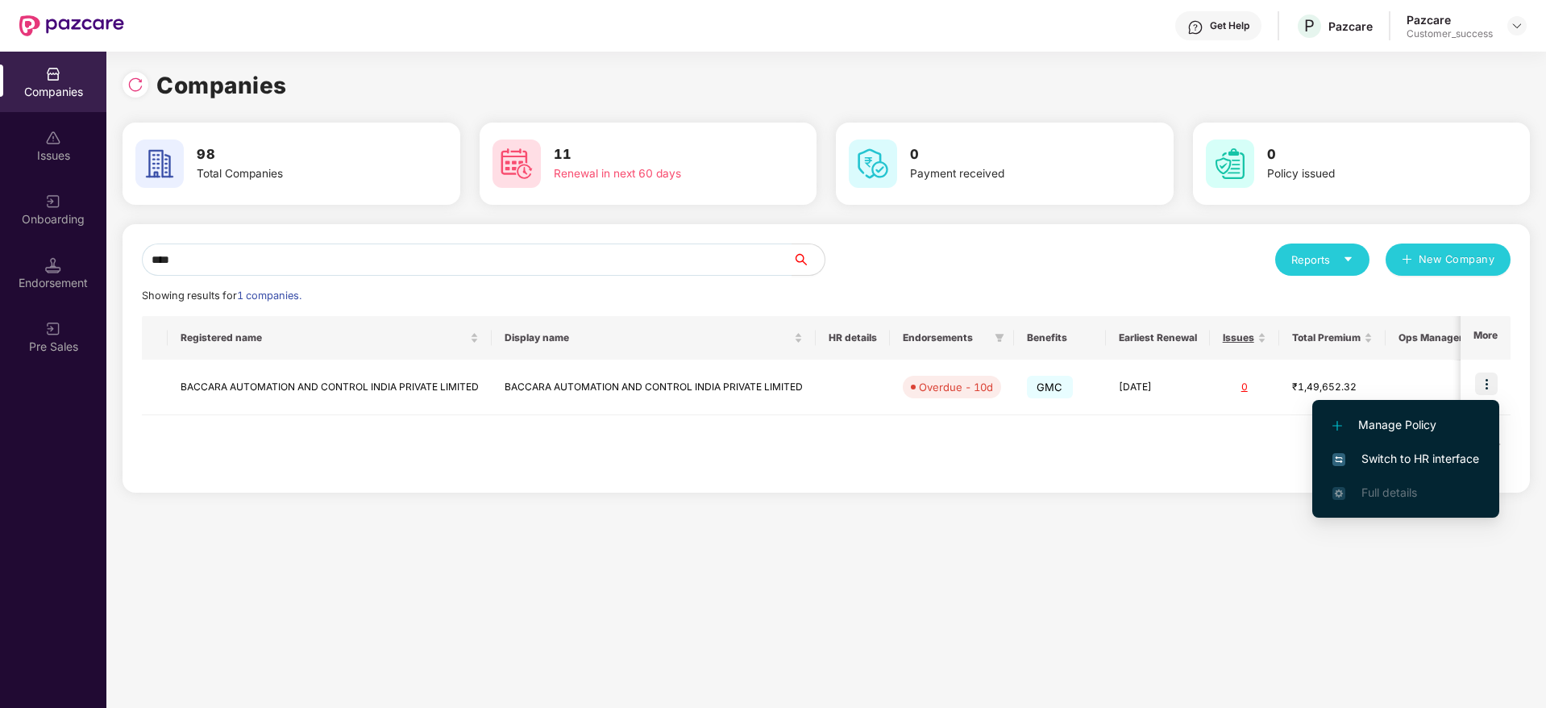
click at [1438, 467] on span "Switch to HR interface" at bounding box center [1405, 459] width 147 height 18
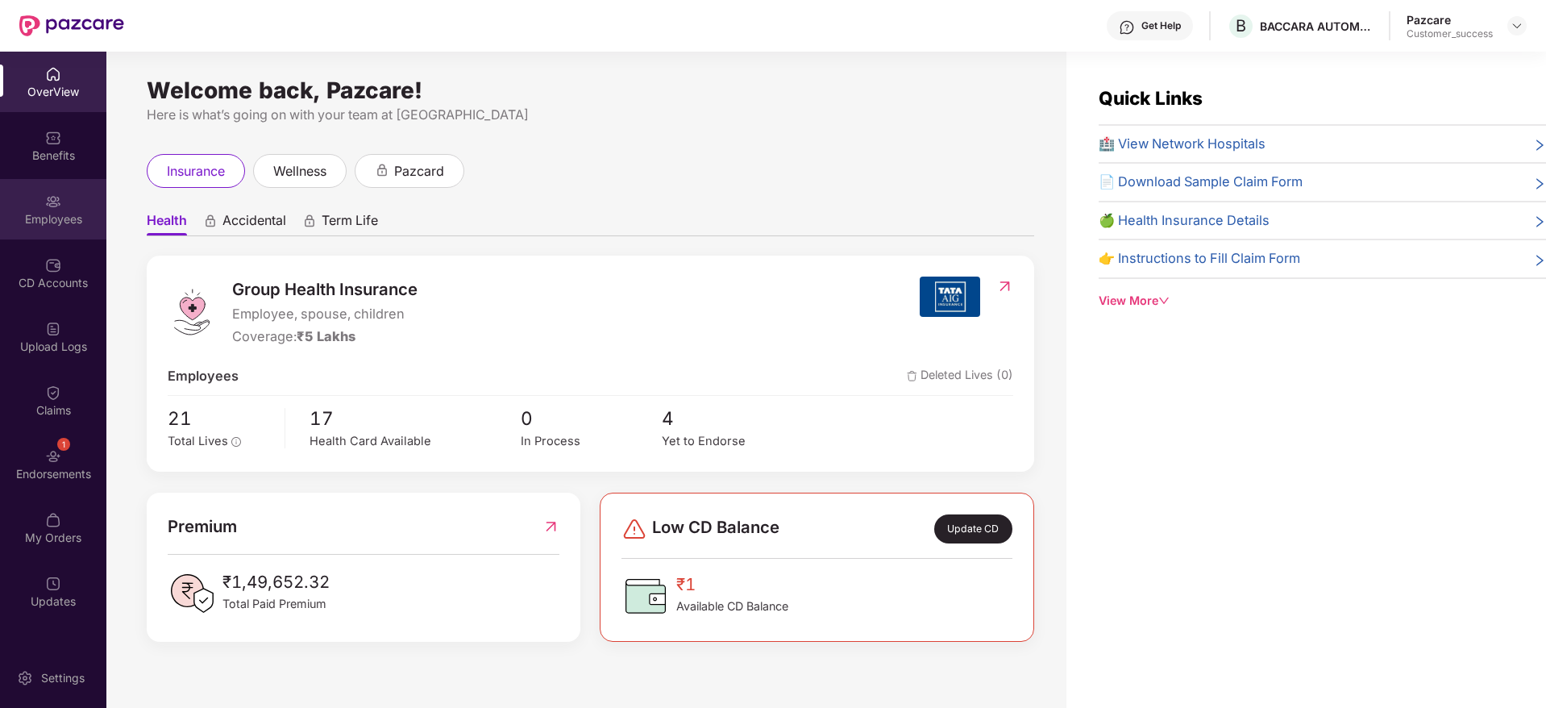
click at [54, 221] on div "Employees" at bounding box center [53, 219] width 106 height 16
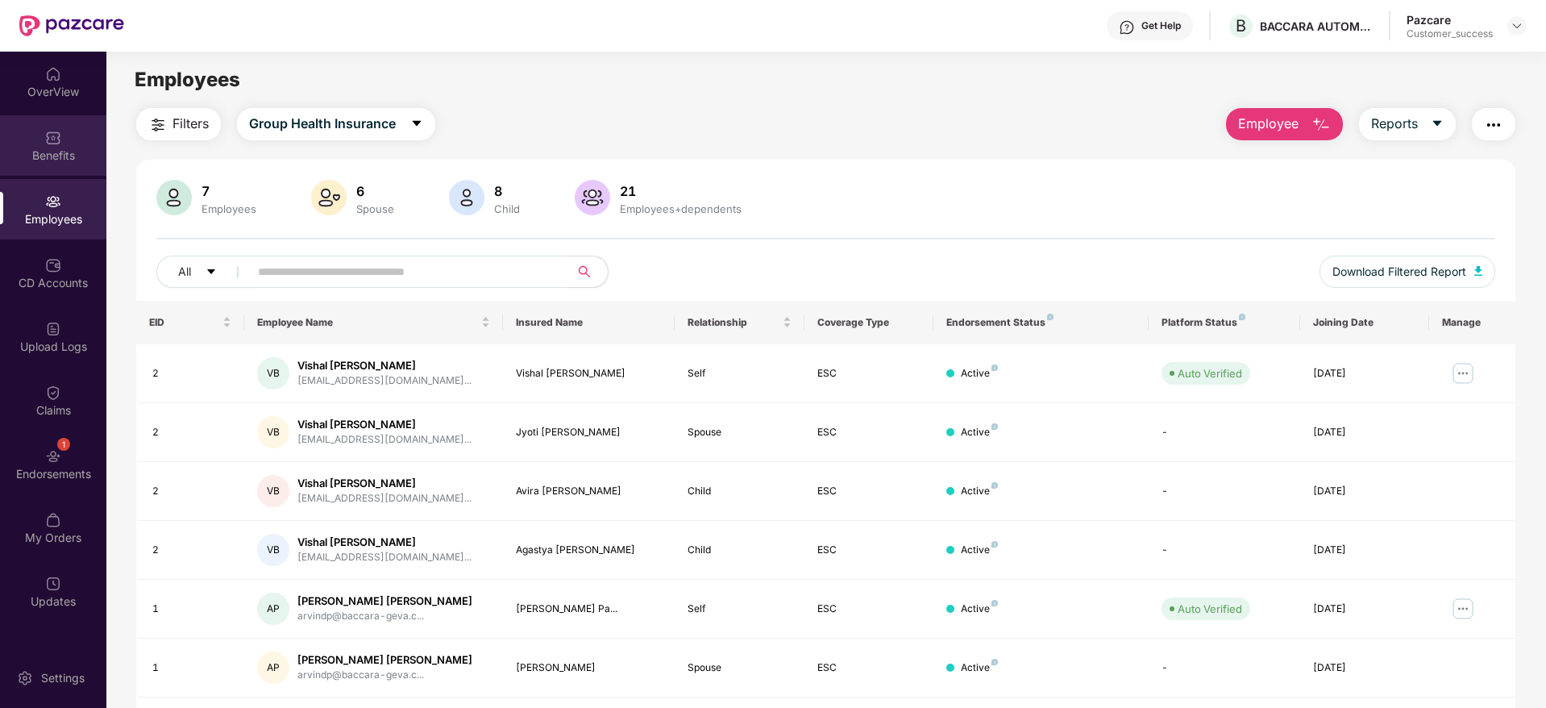
click at [64, 152] on div "Benefits" at bounding box center [53, 156] width 106 height 16
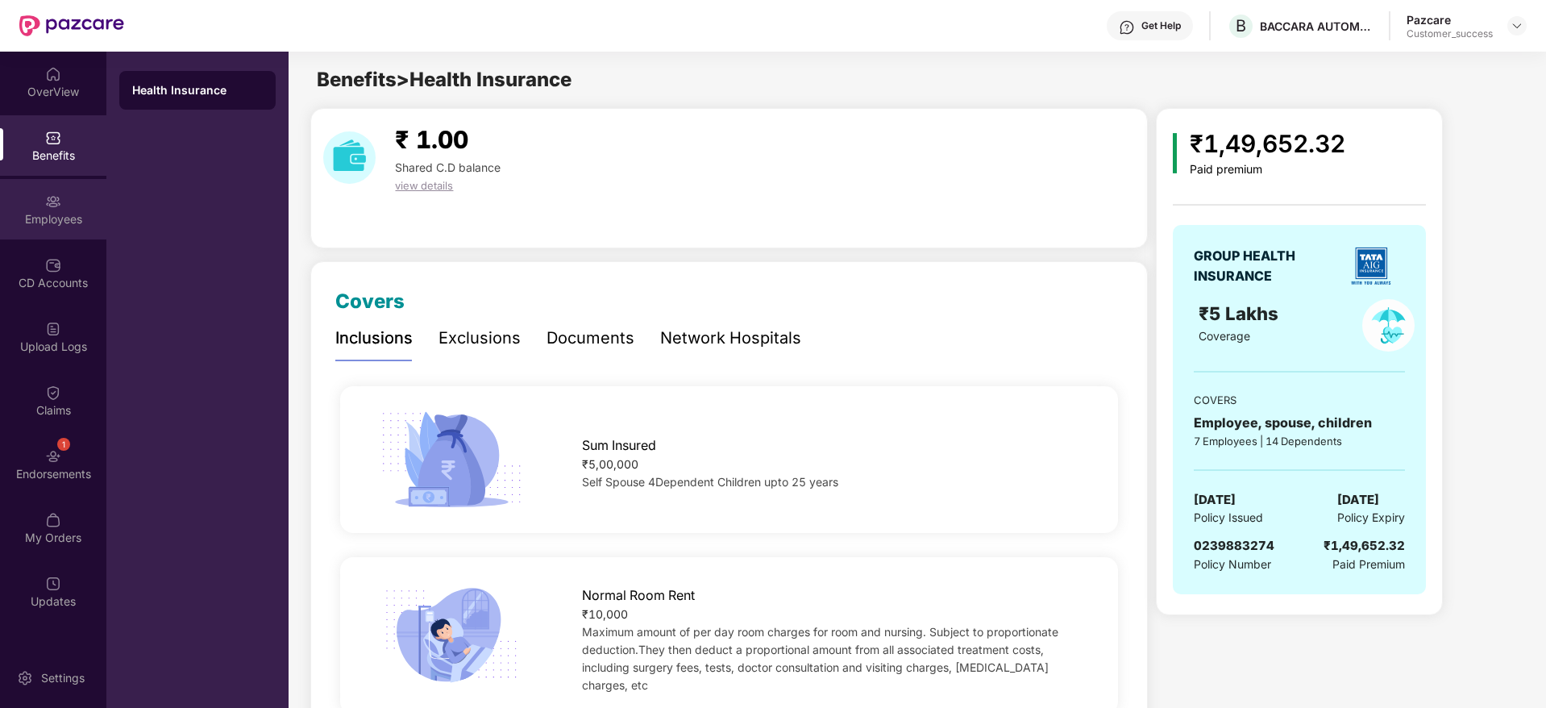
click at [60, 208] on img at bounding box center [53, 201] width 16 height 16
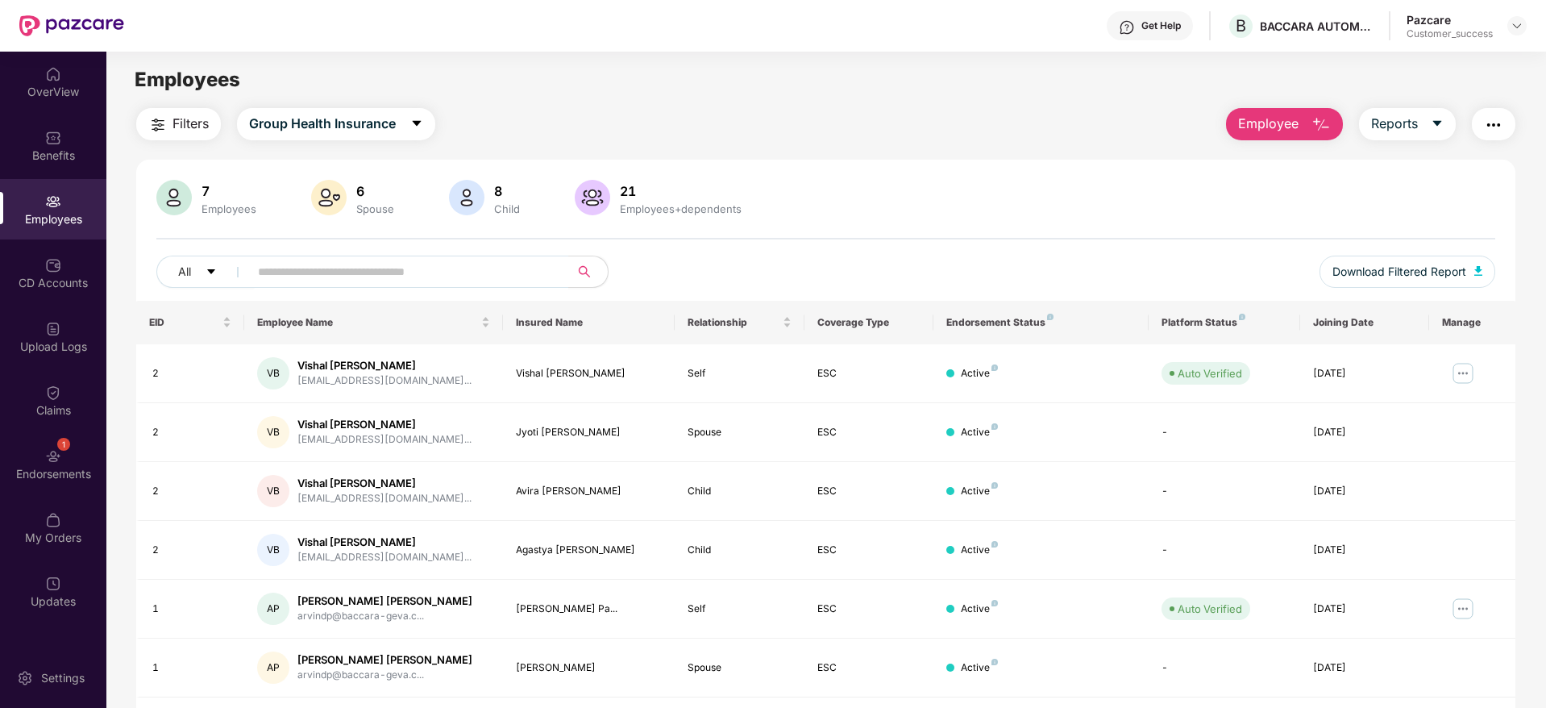
click at [1245, 122] on span "Employee" at bounding box center [1268, 124] width 60 height 20
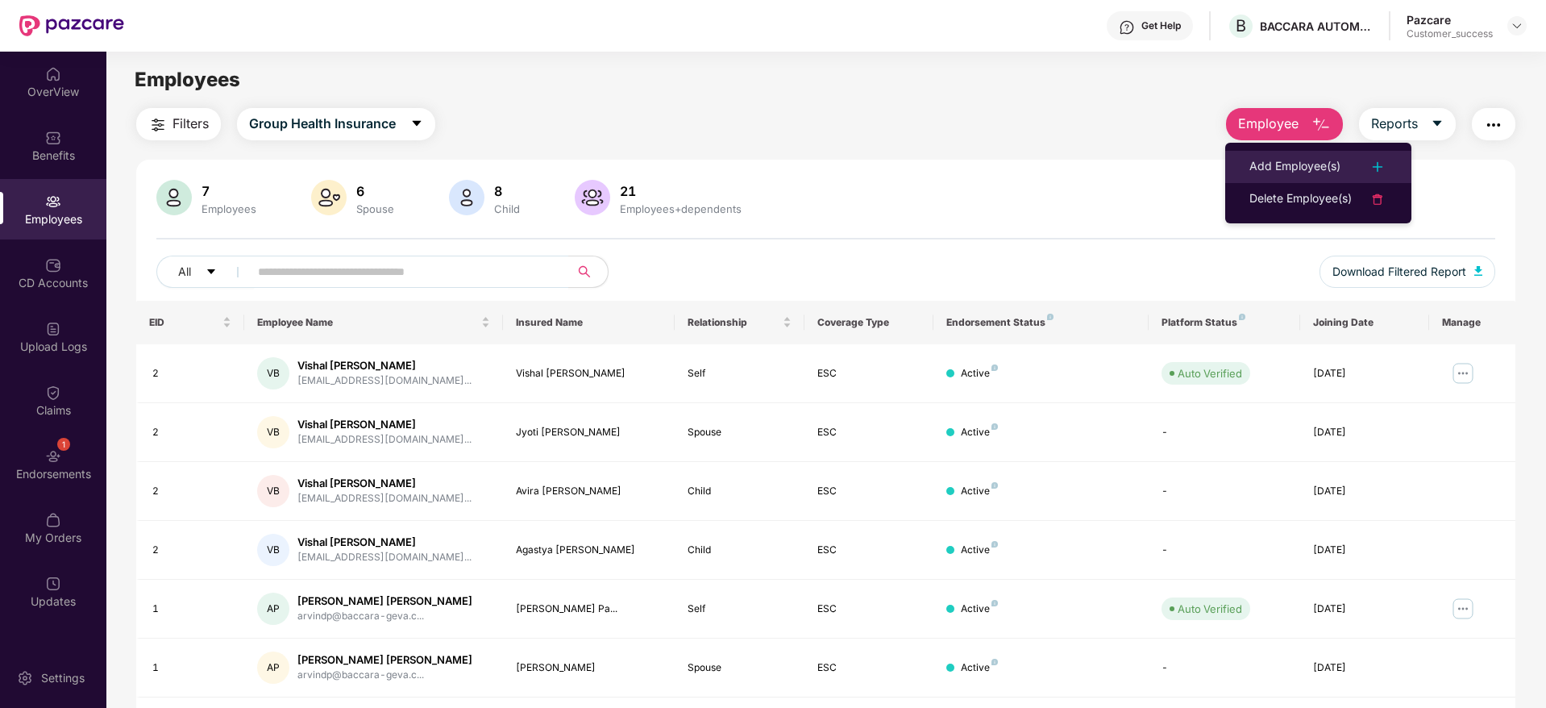
click at [1291, 159] on div "Add Employee(s)" at bounding box center [1294, 166] width 91 height 19
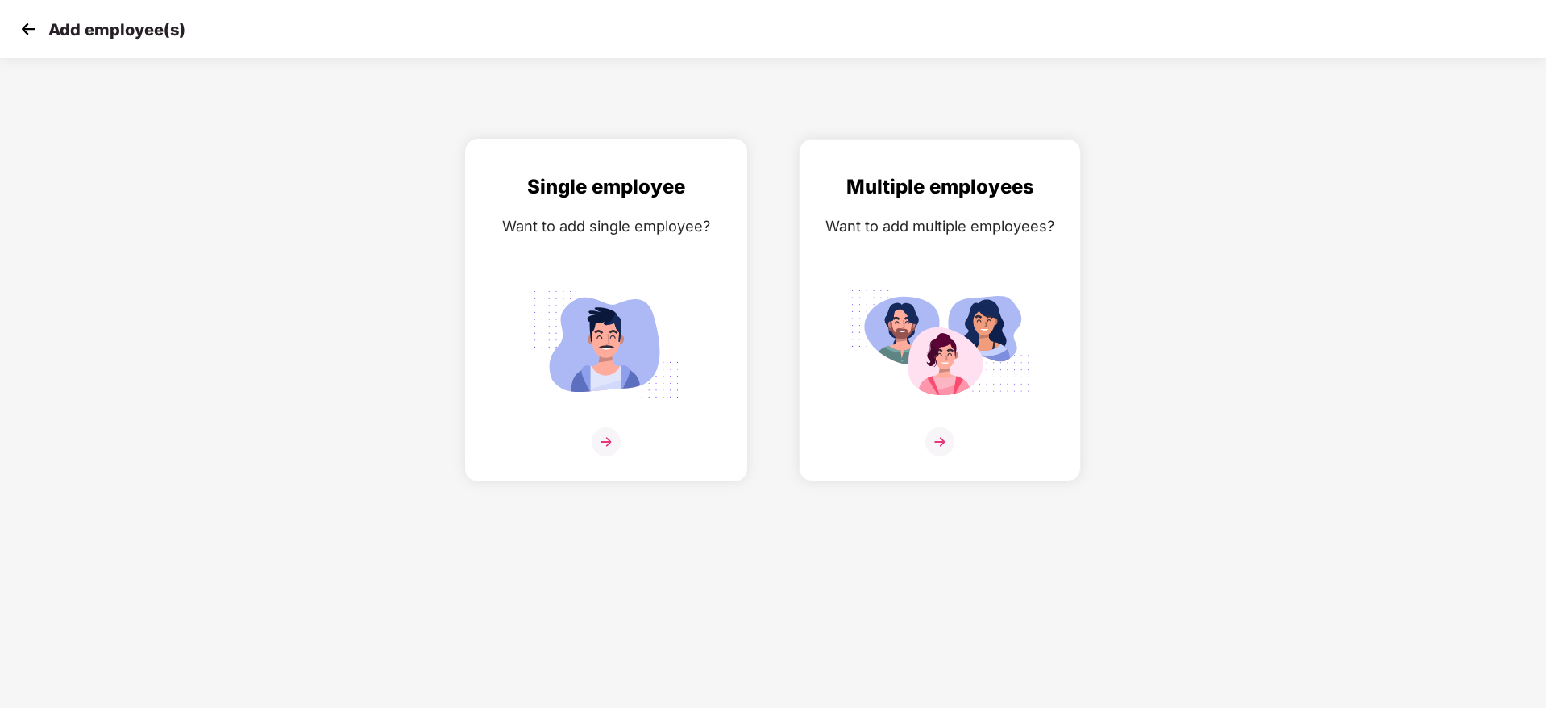
click at [609, 429] on img at bounding box center [606, 441] width 29 height 29
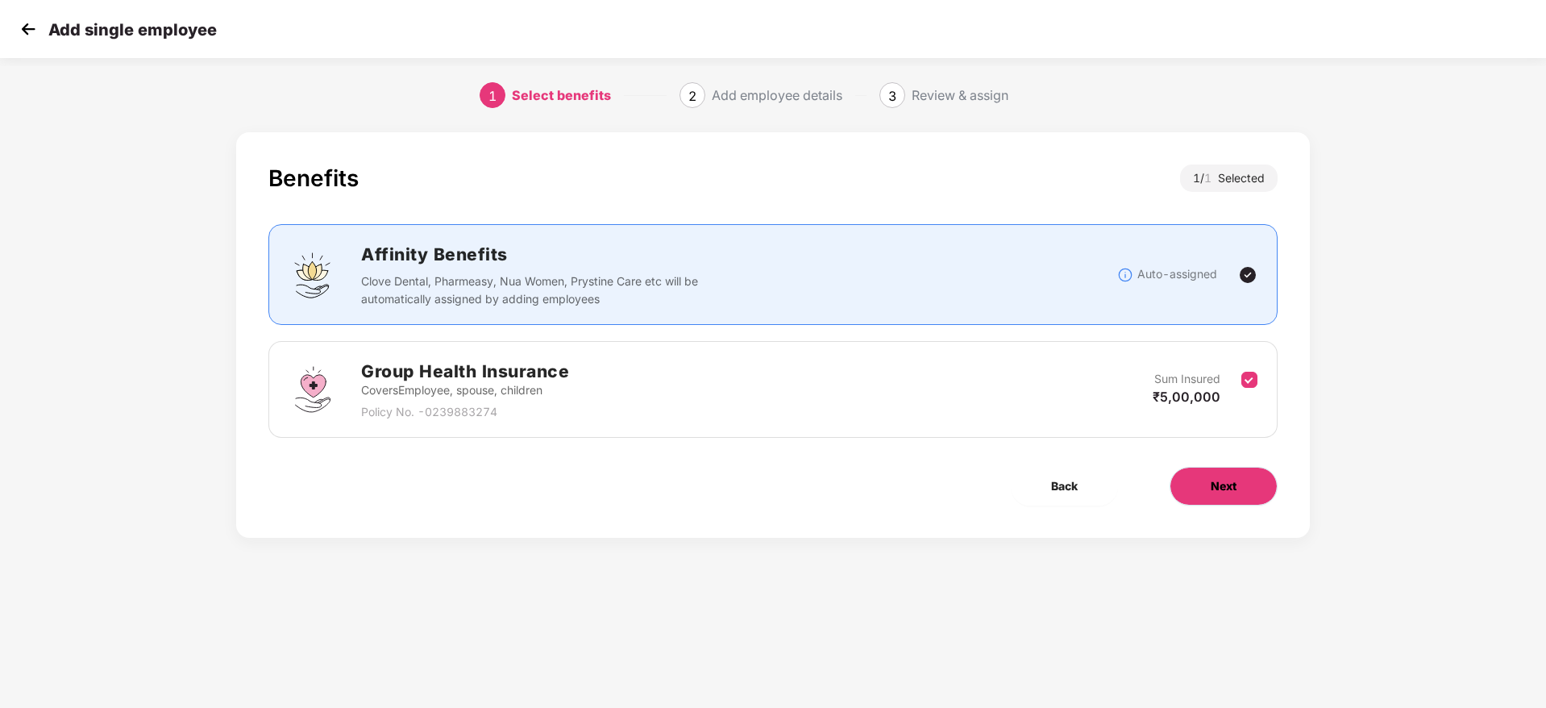
click at [1204, 501] on button "Next" at bounding box center [1224, 486] width 108 height 39
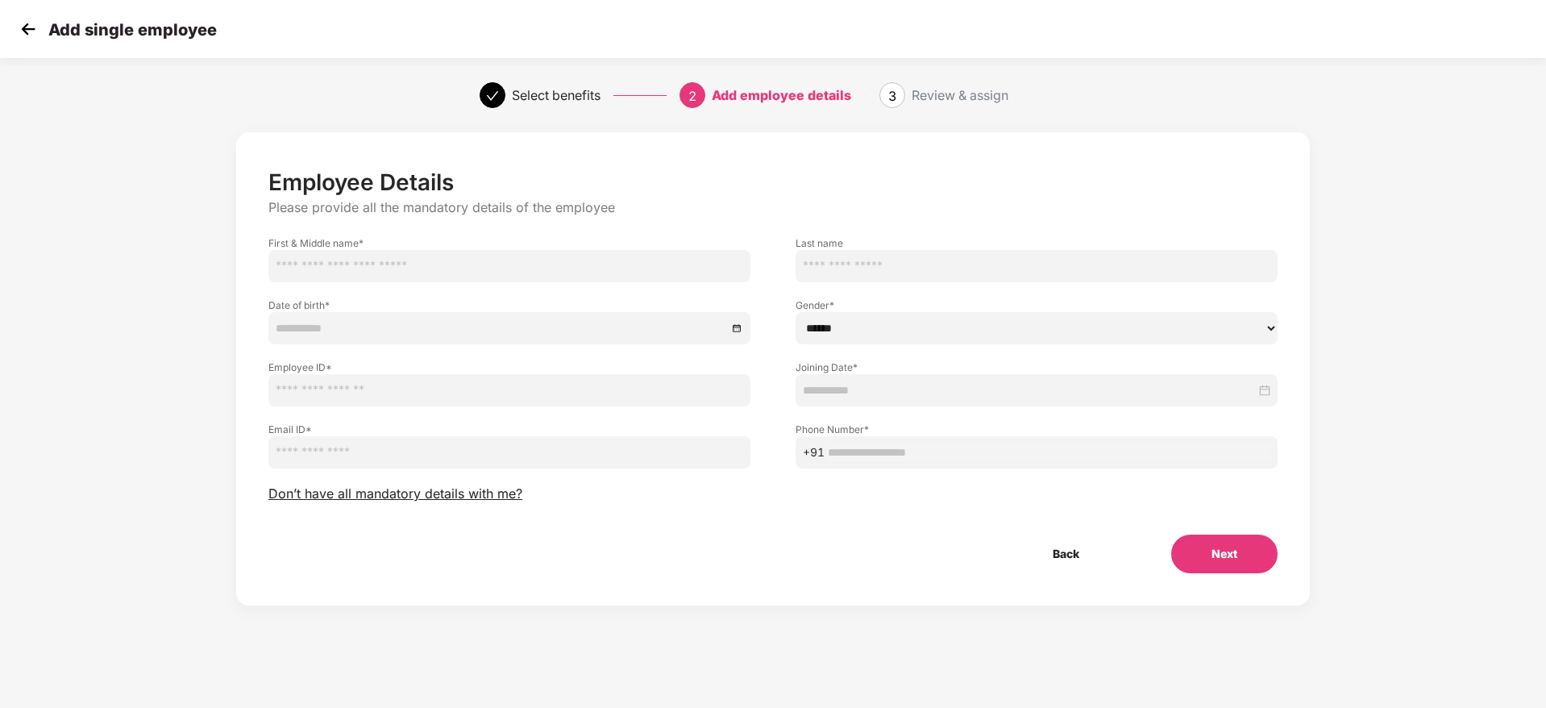
click at [339, 267] on input "text" at bounding box center [509, 266] width 482 height 32
paste input "**********"
drag, startPoint x: 376, startPoint y: 266, endPoint x: 435, endPoint y: 269, distance: 58.9
click at [435, 269] on input "**********" at bounding box center [509, 266] width 482 height 32
type input "**********"
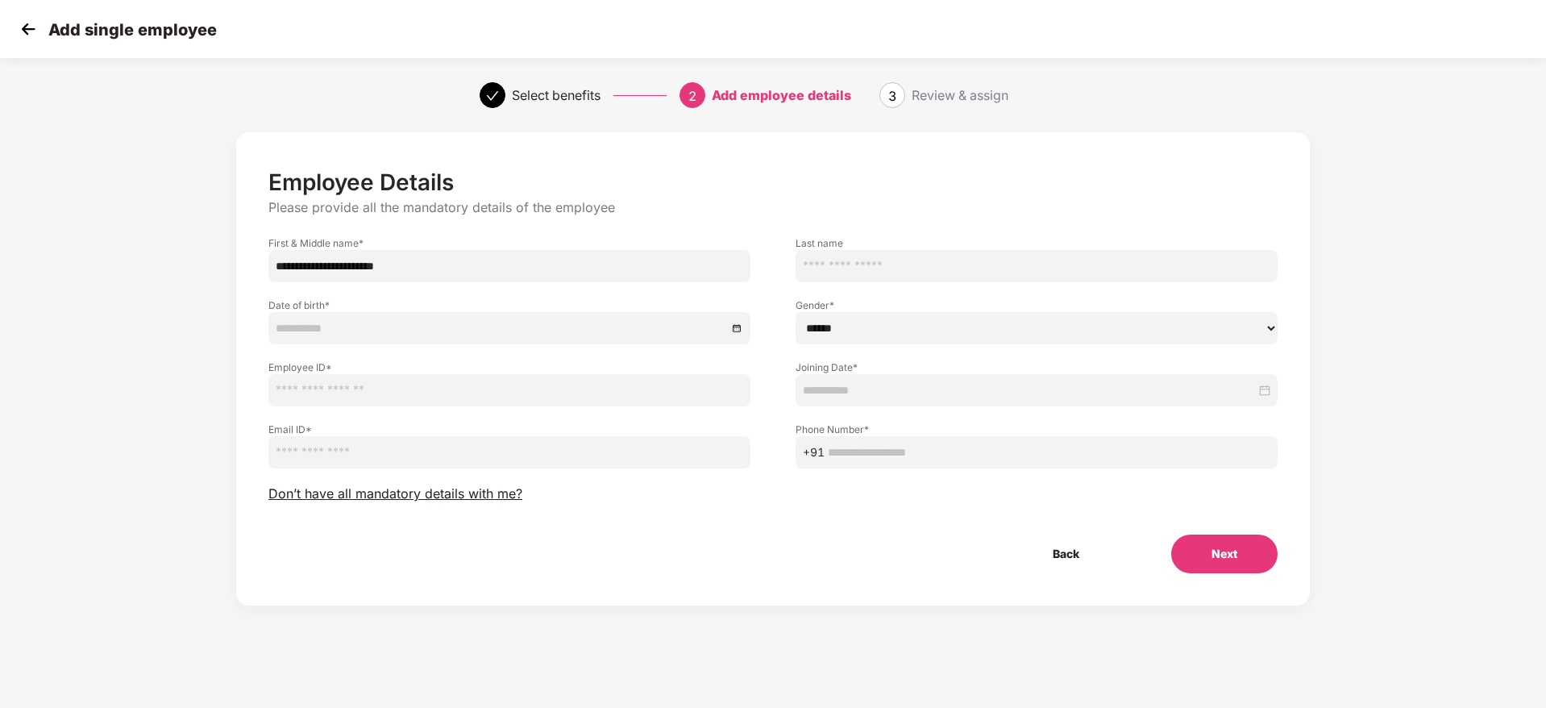
click at [850, 265] on input "text" at bounding box center [1037, 266] width 482 height 32
paste input "*******"
type input "*******"
click at [521, 256] on input "**********" at bounding box center [509, 266] width 482 height 32
type input "**********"
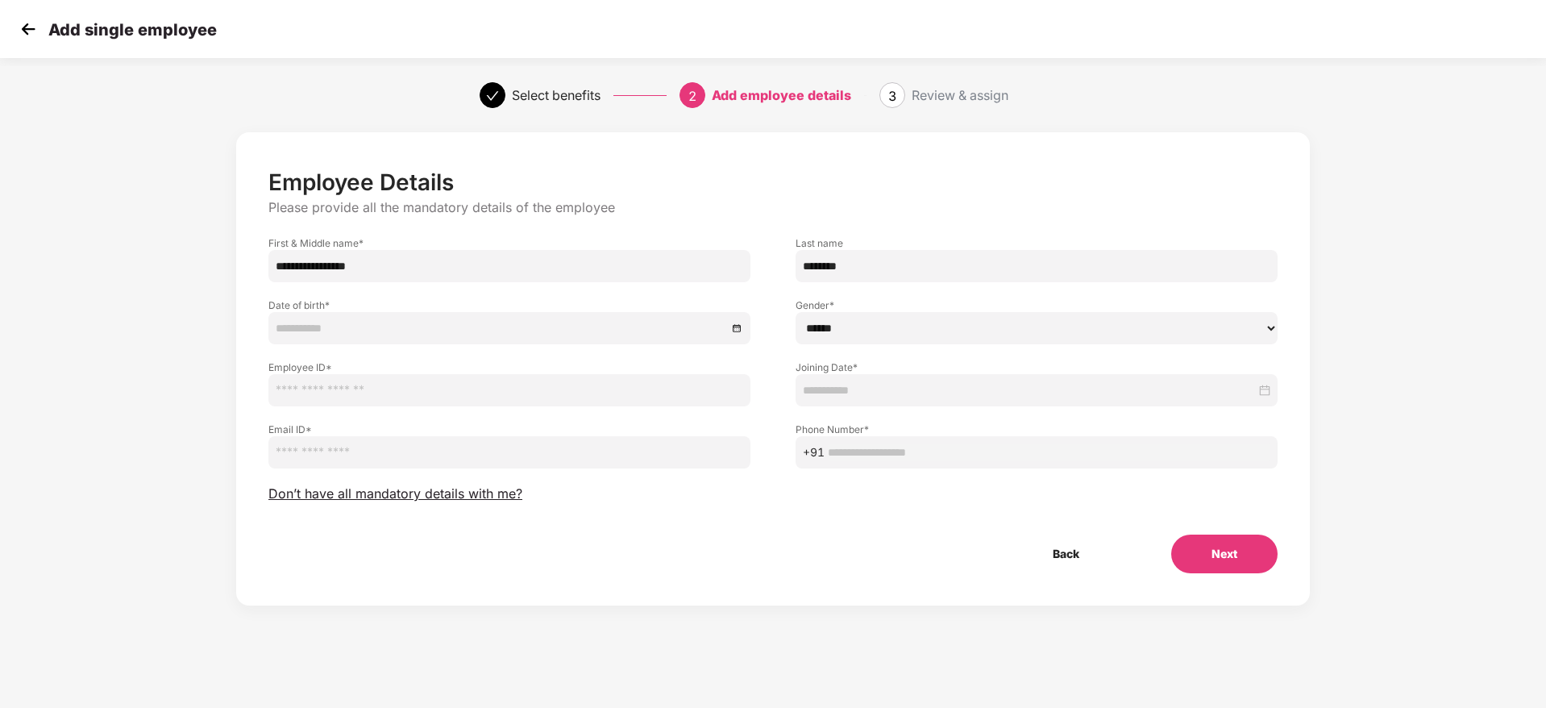
drag, startPoint x: 42, startPoint y: 23, endPoint x: 31, endPoint y: 29, distance: 12.6
click at [31, 29] on div "Add single employee" at bounding box center [116, 29] width 201 height 23
click at [31, 29] on img at bounding box center [28, 29] width 24 height 24
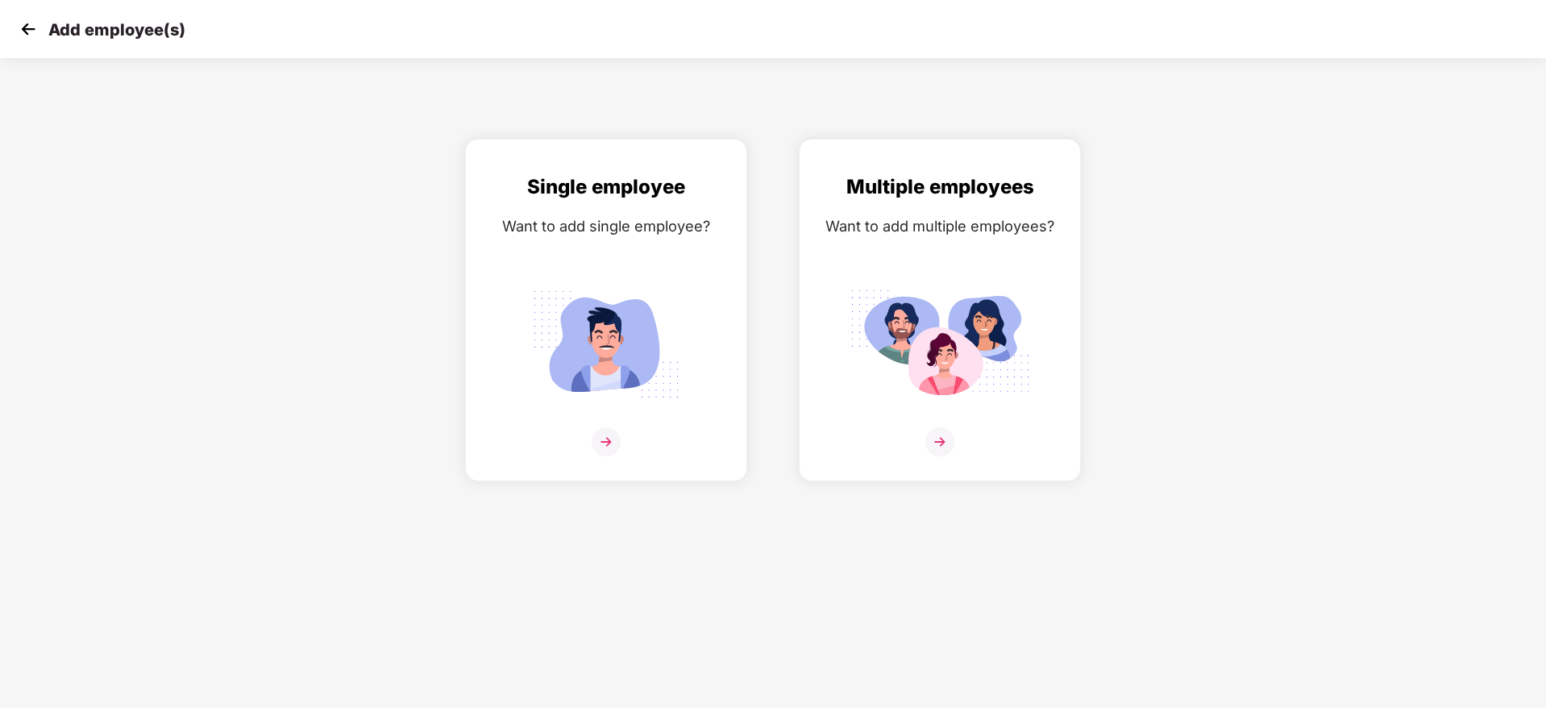
click at [29, 26] on img at bounding box center [28, 29] width 24 height 24
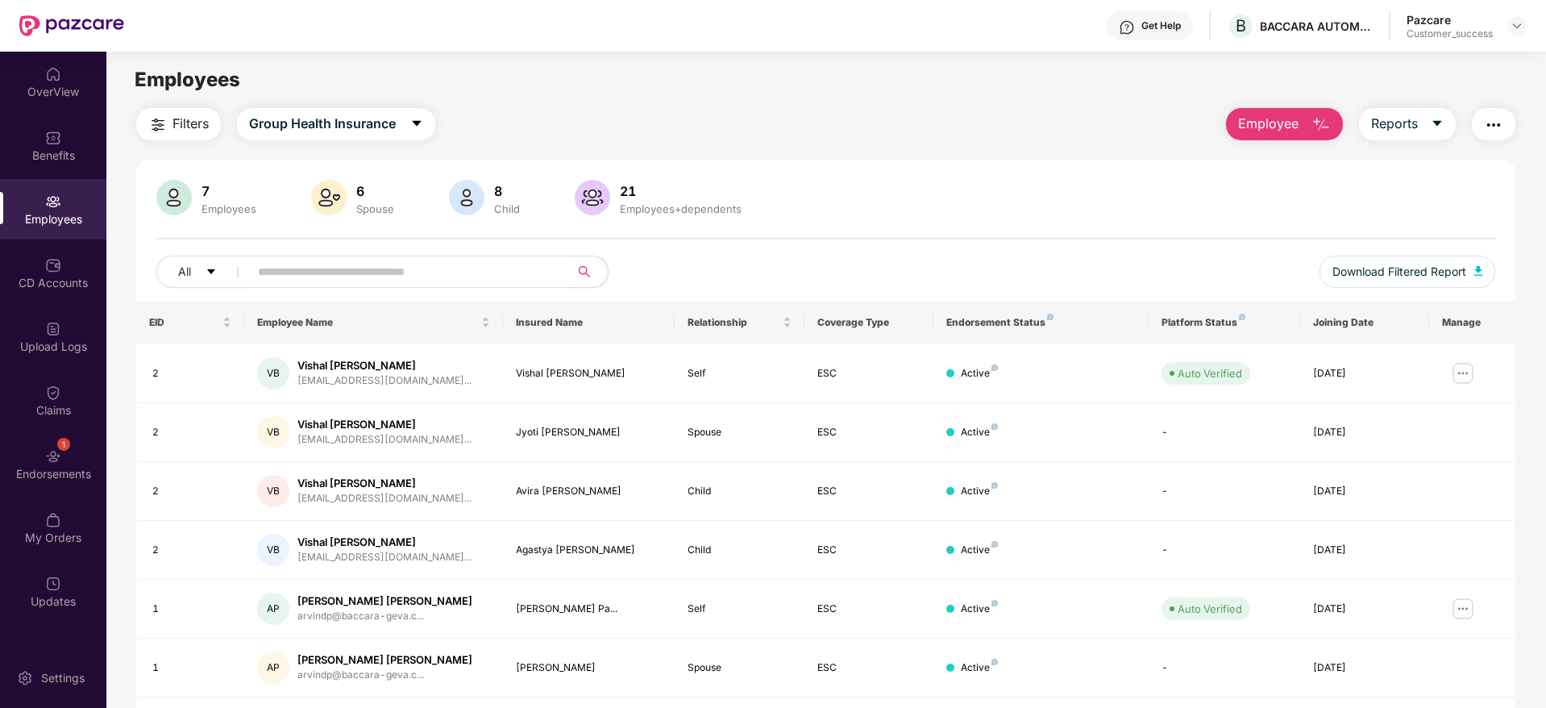
click at [1297, 131] on span "Employee" at bounding box center [1268, 124] width 60 height 20
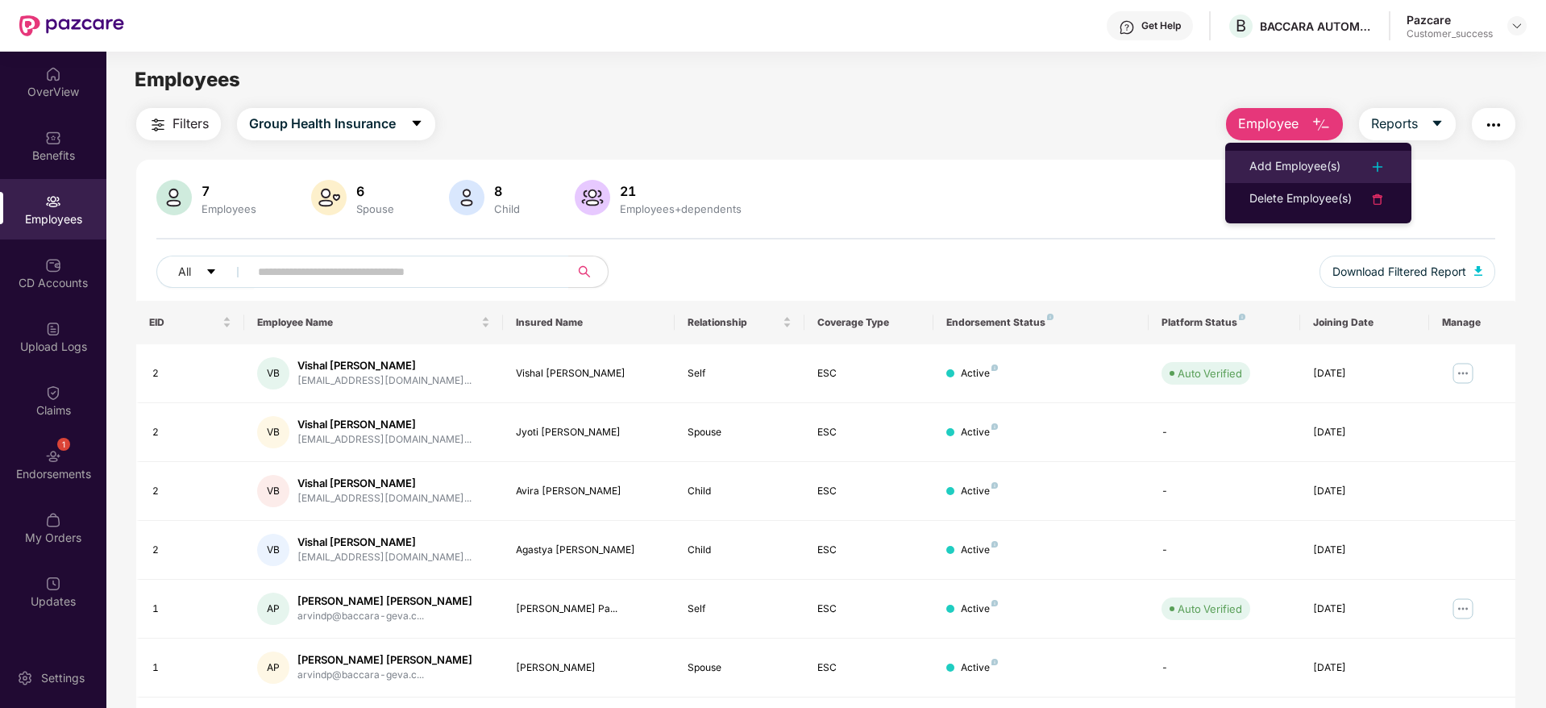
click at [1288, 178] on li "Add Employee(s)" at bounding box center [1318, 167] width 186 height 32
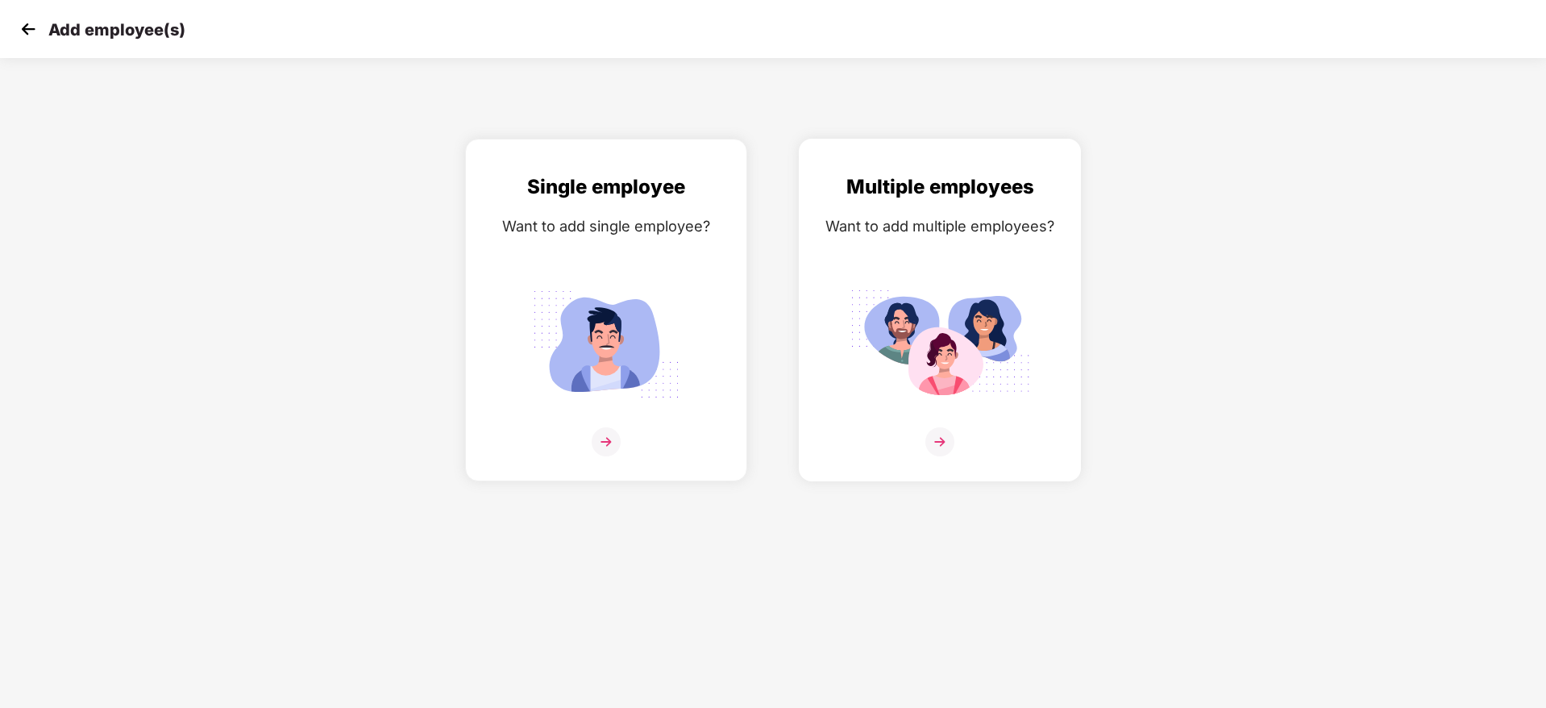
click at [961, 449] on div at bounding box center [940, 451] width 248 height 49
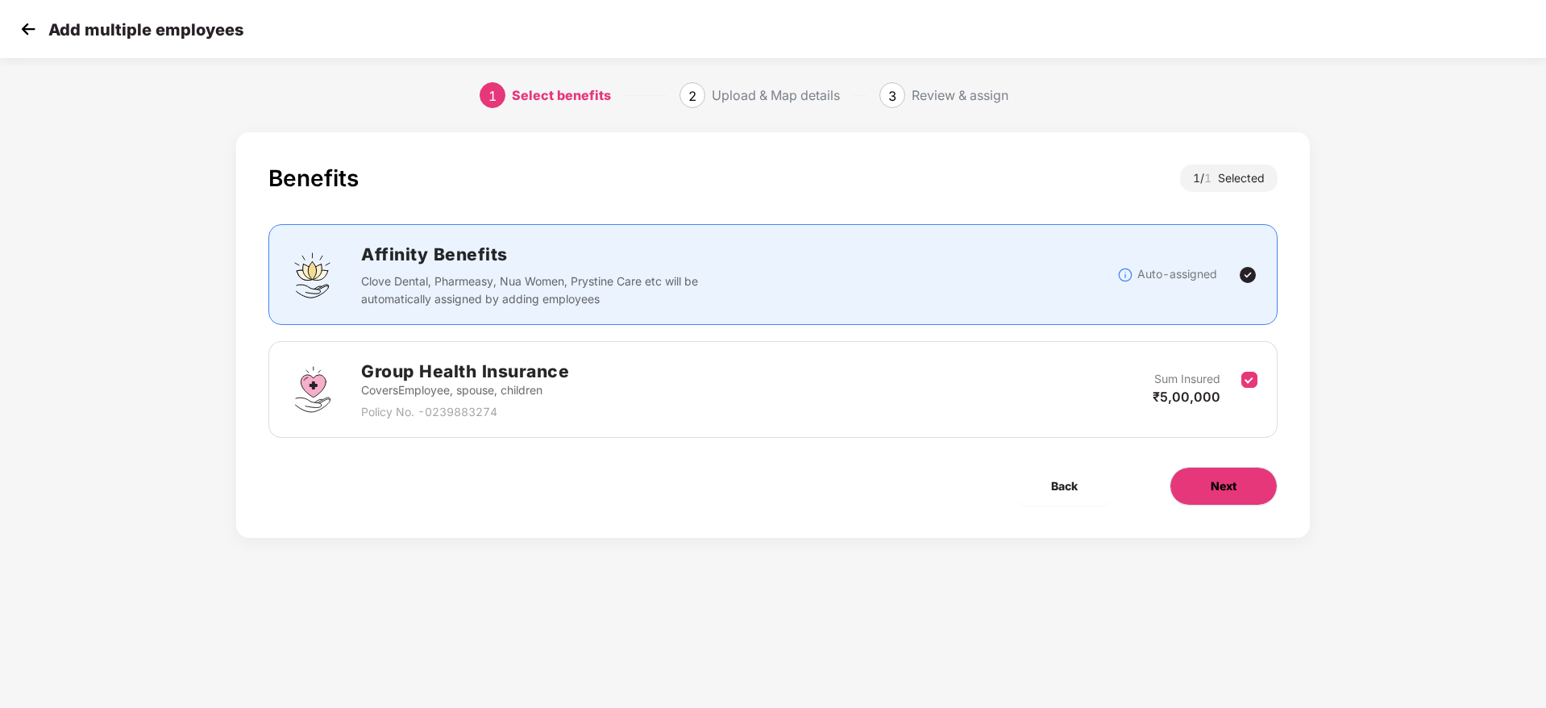
click at [1189, 478] on button "Next" at bounding box center [1224, 486] width 108 height 39
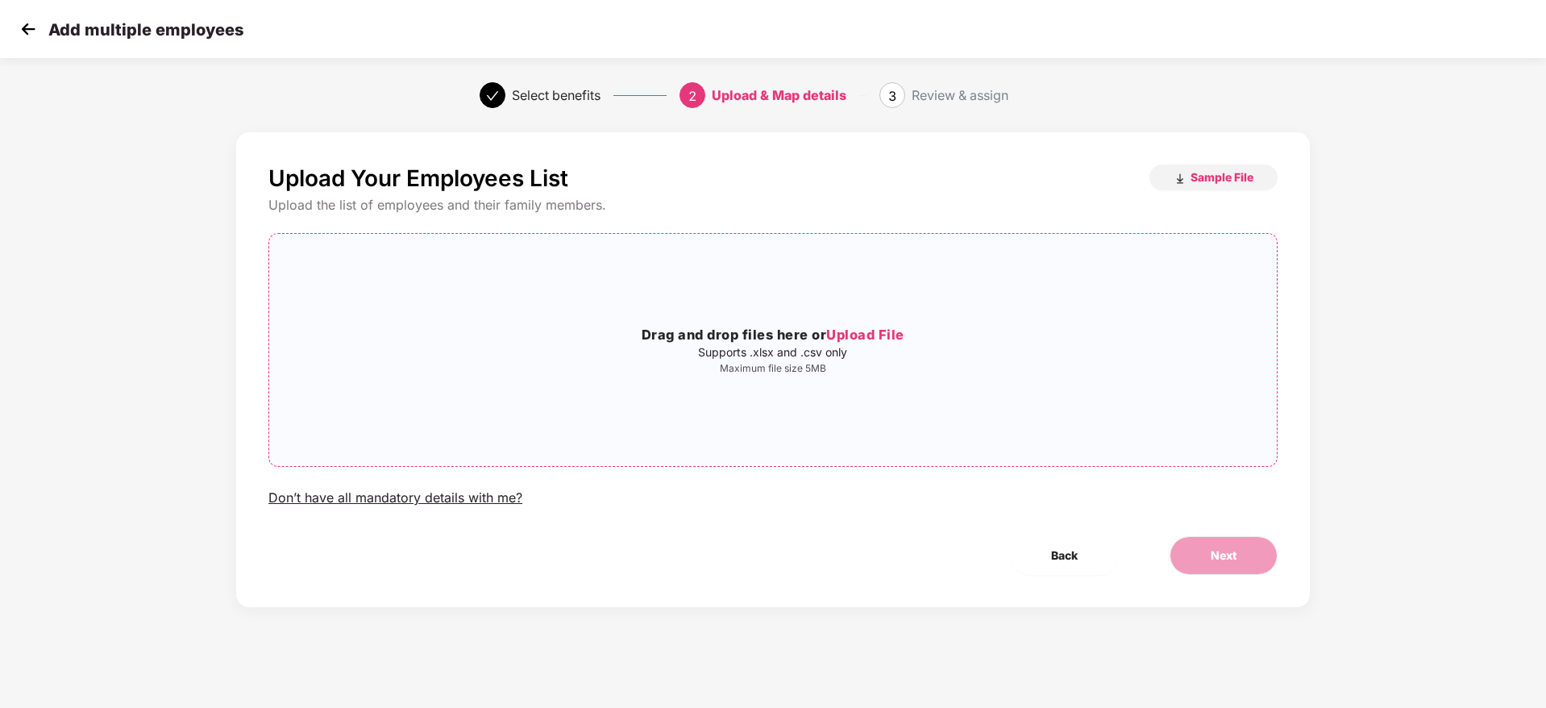
click at [844, 328] on span "Upload File" at bounding box center [865, 334] width 78 height 16
click at [1208, 553] on button "Next" at bounding box center [1224, 555] width 108 height 39
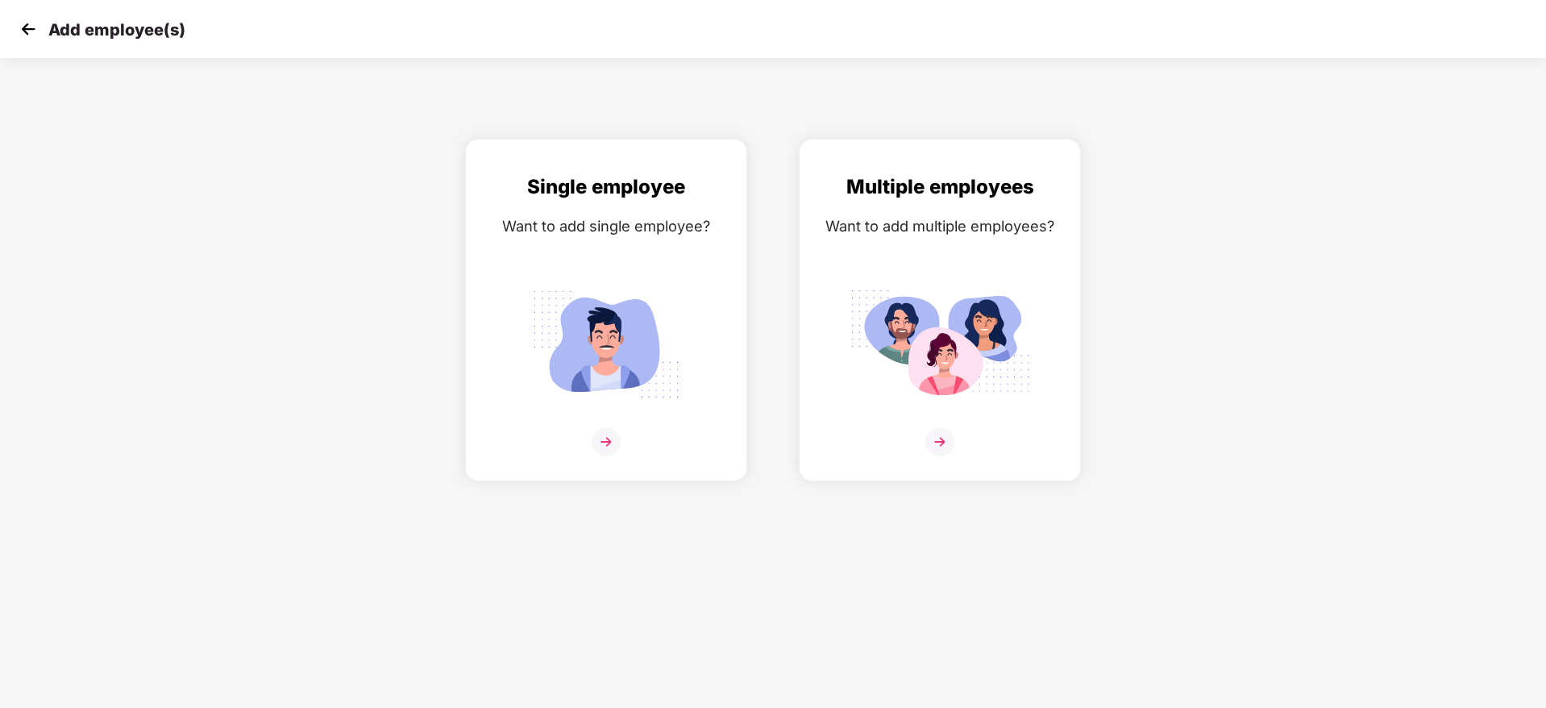
click at [26, 30] on img at bounding box center [28, 29] width 24 height 24
